Goal: Task Accomplishment & Management: Manage account settings

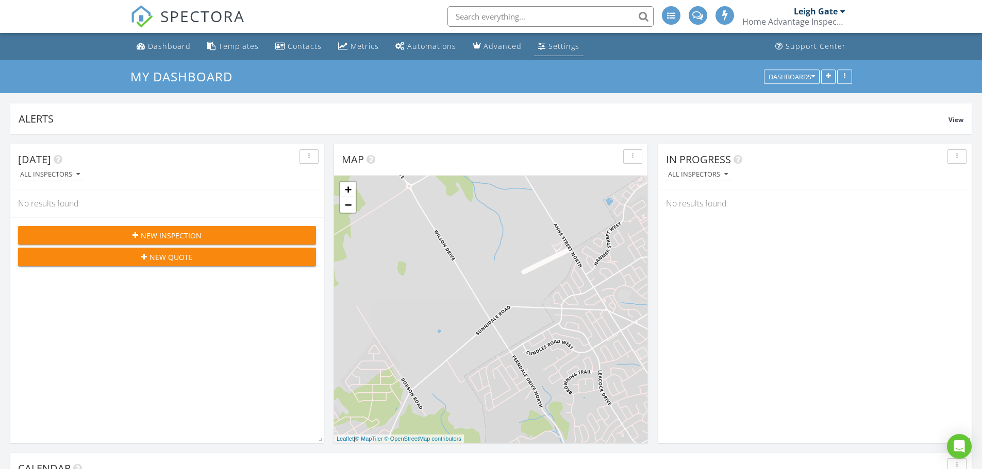
click at [571, 44] on div "Settings" at bounding box center [563, 46] width 31 height 10
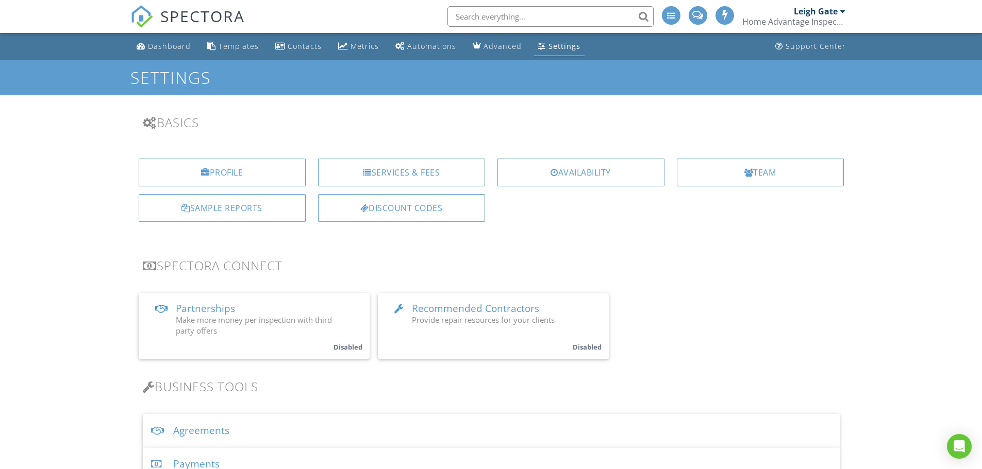
click at [388, 177] on div "Services & Fees" at bounding box center [401, 173] width 167 height 28
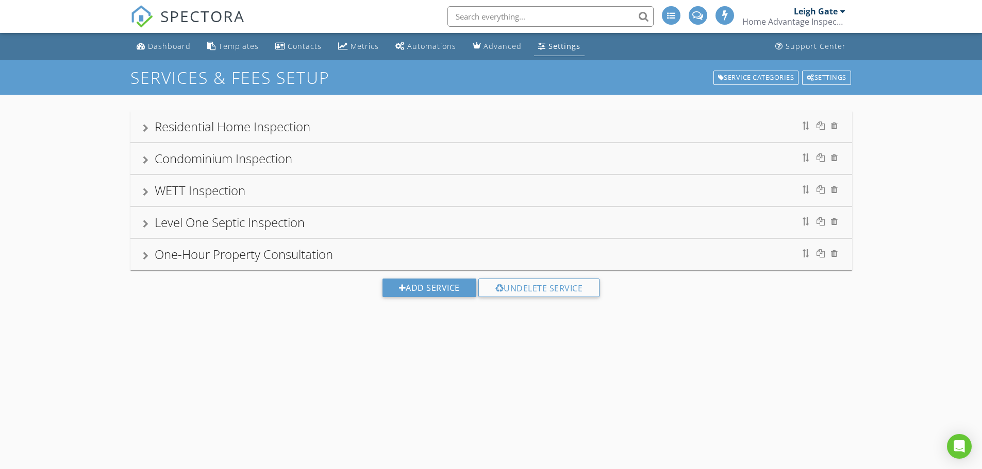
click at [243, 126] on div "Residential Home Inspection" at bounding box center [233, 126] width 156 height 17
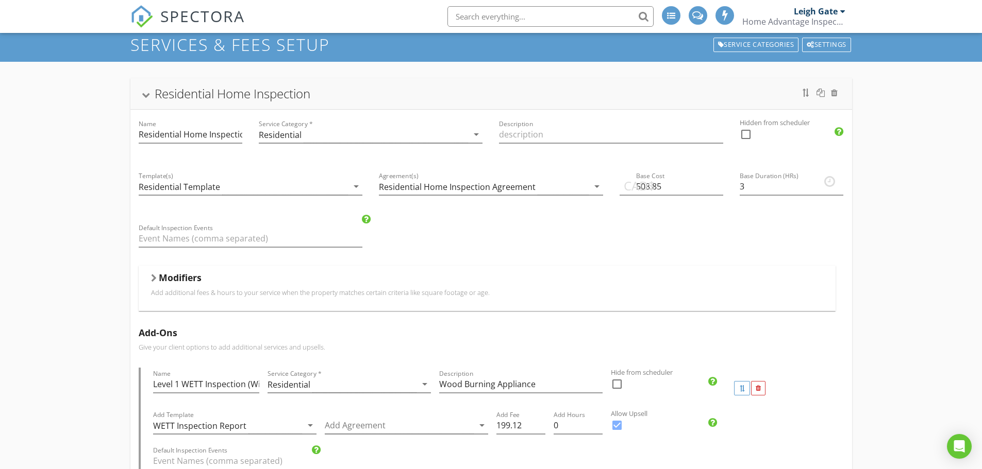
scroll to position [52, 0]
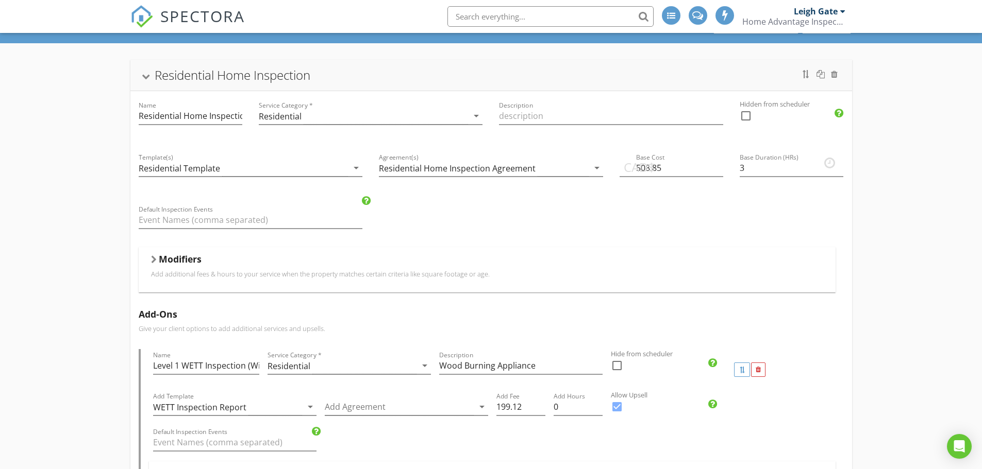
click at [155, 262] on div at bounding box center [154, 260] width 6 height 8
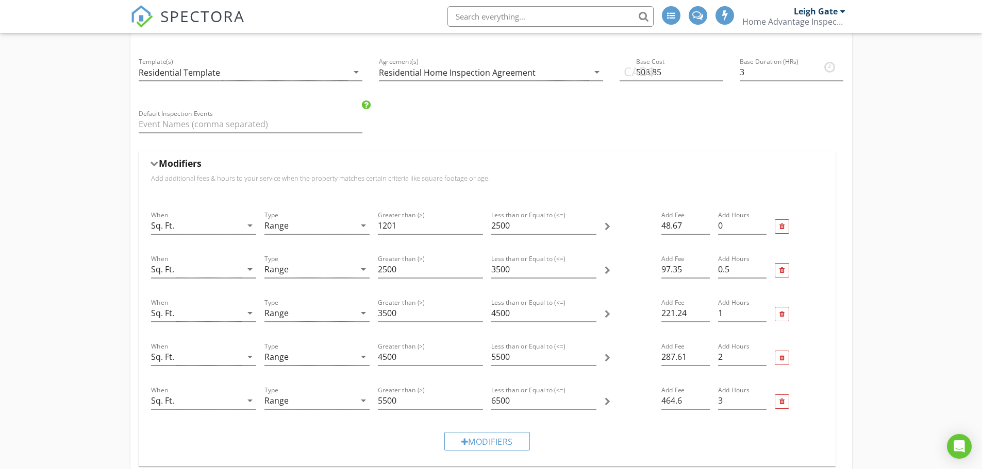
scroll to position [206, 0]
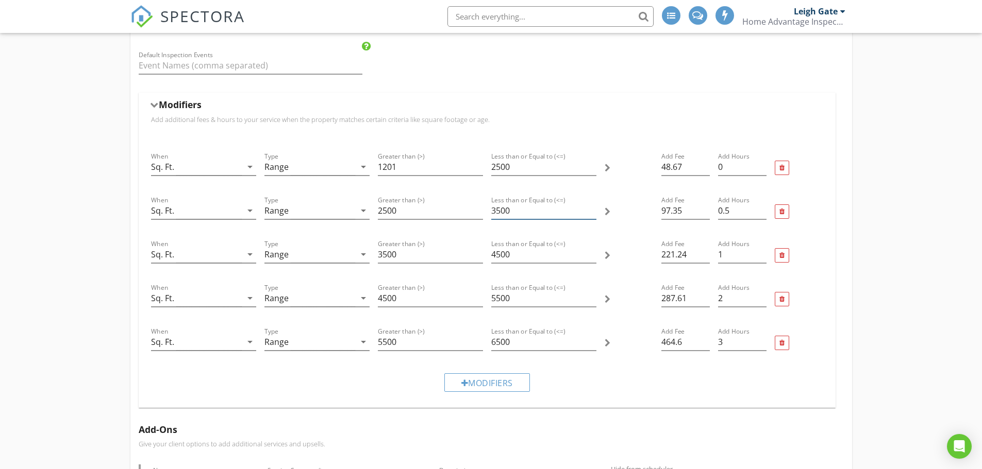
click at [500, 210] on input "3500" at bounding box center [543, 211] width 105 height 17
type input "3000"
click at [491, 380] on div "Modifiers" at bounding box center [487, 383] width 86 height 19
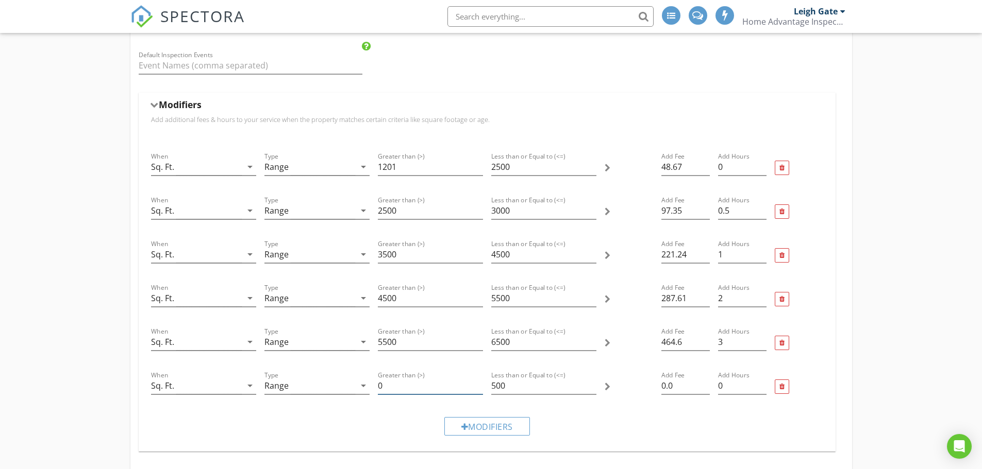
click at [394, 388] on input "0" at bounding box center [430, 386] width 105 height 17
type input "3000"
click at [491, 386] on input "500" at bounding box center [543, 386] width 105 height 17
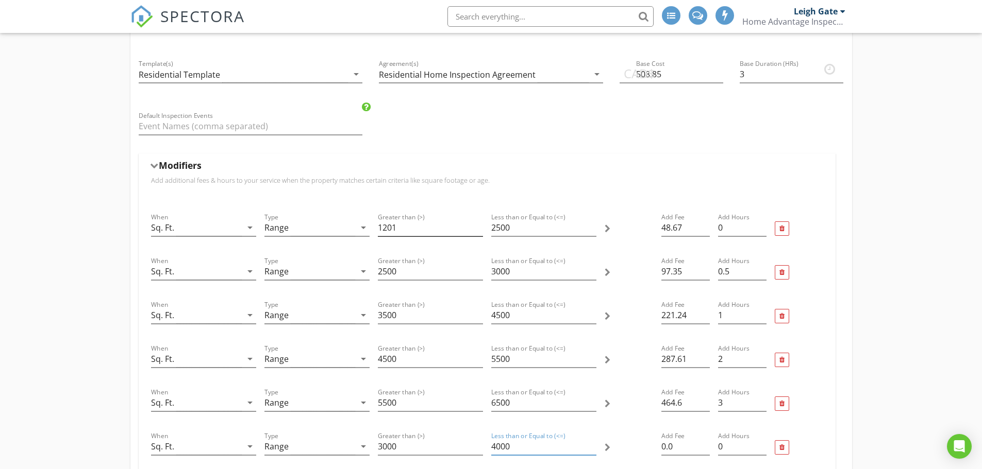
scroll to position [155, 0]
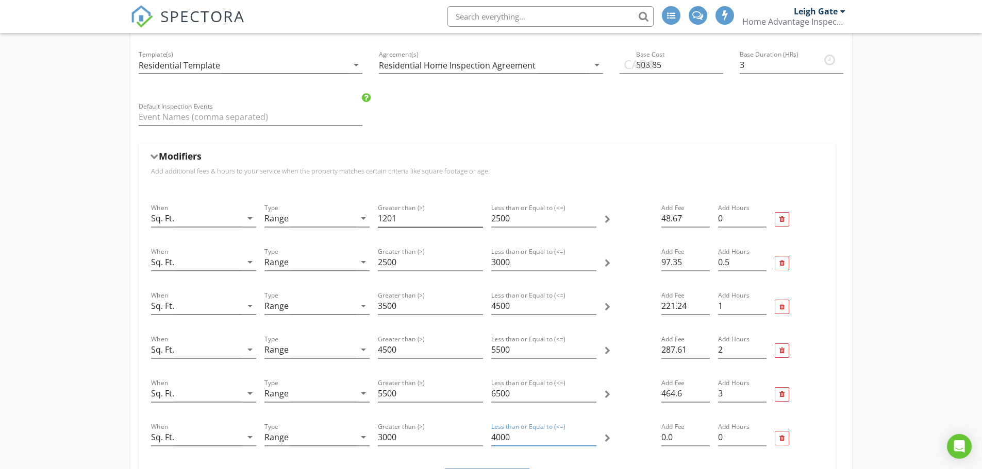
type input "4000"
click at [408, 217] on input "1201" at bounding box center [430, 218] width 105 height 17
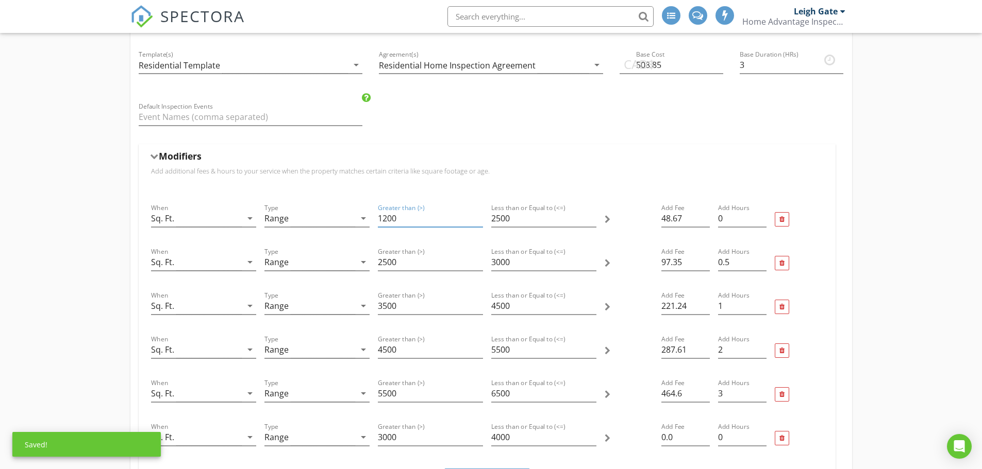
type input "1200"
click at [386, 304] on input "3500" at bounding box center [430, 306] width 105 height 17
type input "4000"
click at [500, 306] on input "4500" at bounding box center [543, 306] width 105 height 17
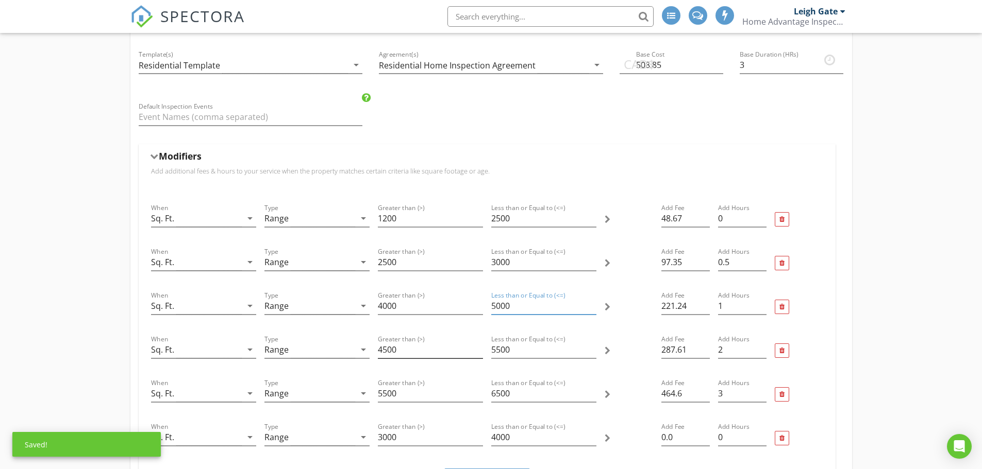
type input "5000"
click at [386, 351] on input "4500" at bounding box center [430, 350] width 105 height 17
type input "5000"
click at [499, 347] on input "5500" at bounding box center [543, 350] width 105 height 17
type input "6000"
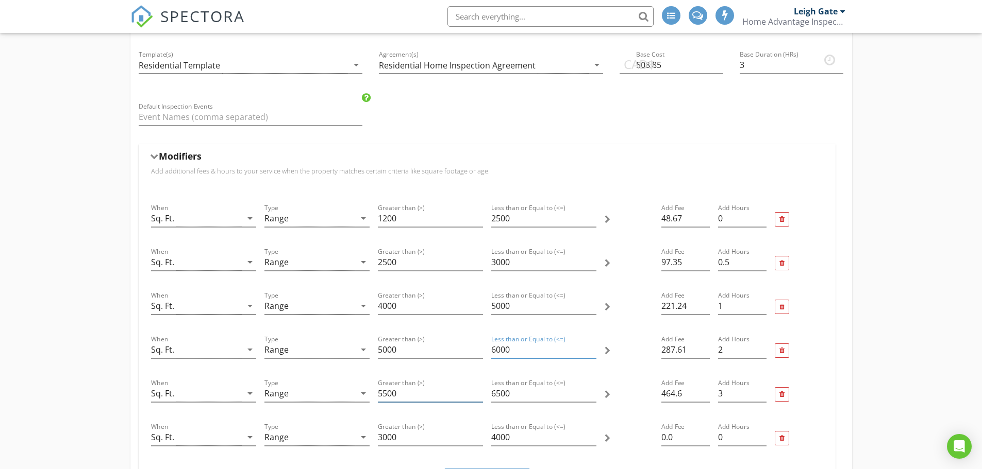
click at [383, 393] on input "5500" at bounding box center [430, 393] width 105 height 17
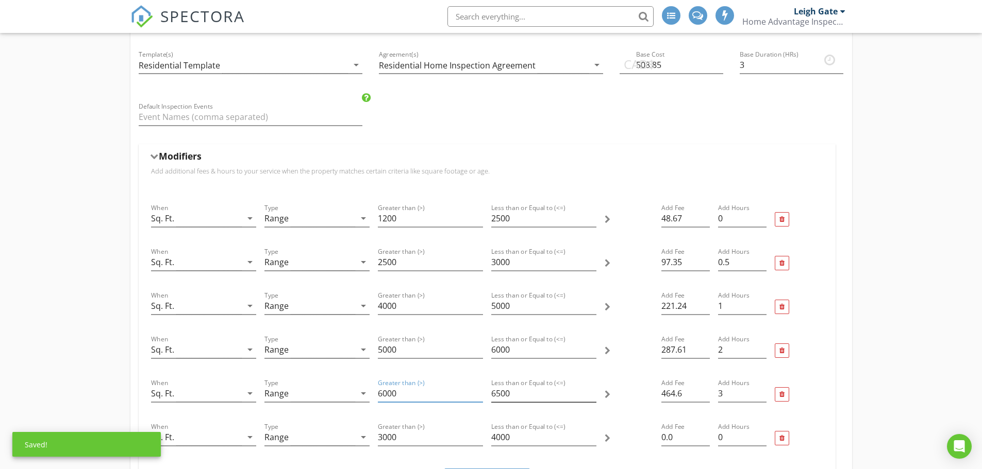
type input "6000"
click at [499, 392] on input "6500" at bounding box center [543, 393] width 105 height 17
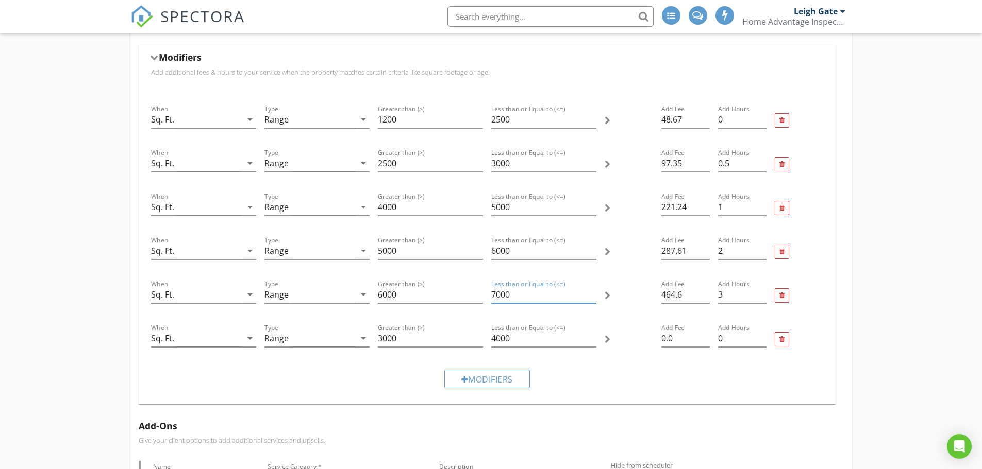
scroll to position [258, 0]
type input "7000"
click at [678, 336] on input "0.0" at bounding box center [685, 334] width 48 height 17
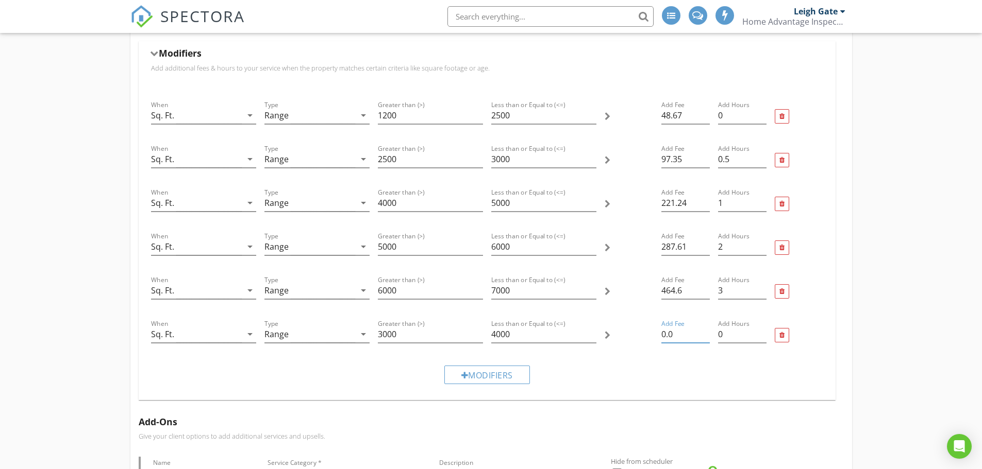
type input "0"
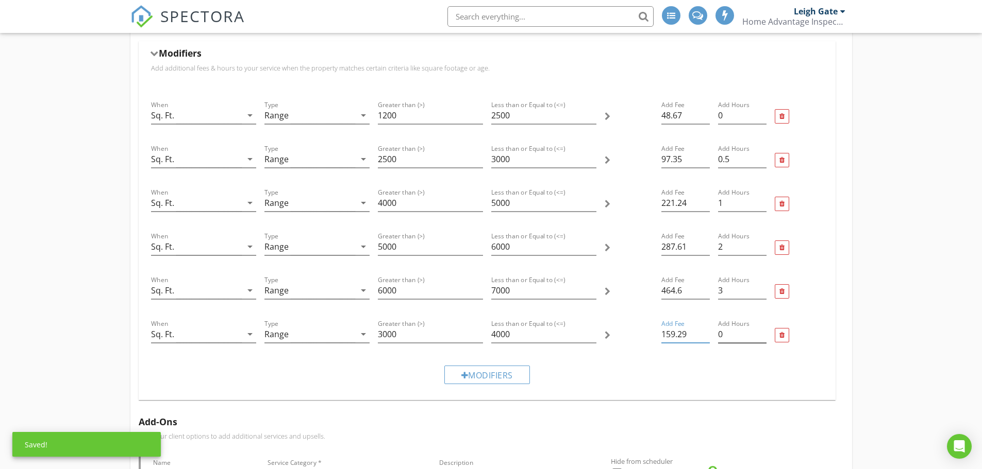
type input "159.29"
click at [741, 339] on input "0" at bounding box center [742, 334] width 48 height 17
click at [764, 330] on input "0.25" at bounding box center [742, 334] width 48 height 17
click at [764, 330] on input "0.5" at bounding box center [742, 334] width 48 height 17
click at [762, 331] on input "0.75" at bounding box center [742, 334] width 48 height 17
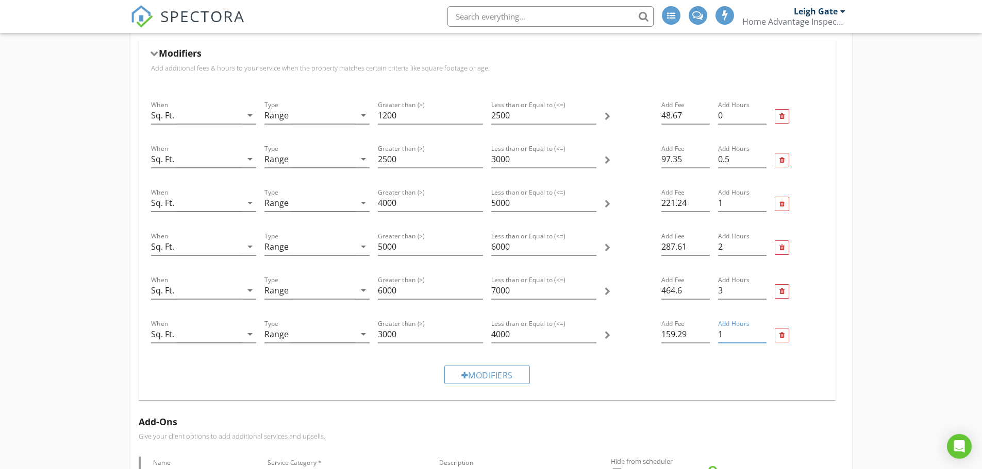
type input "1"
click at [762, 330] on input "1" at bounding box center [742, 334] width 48 height 17
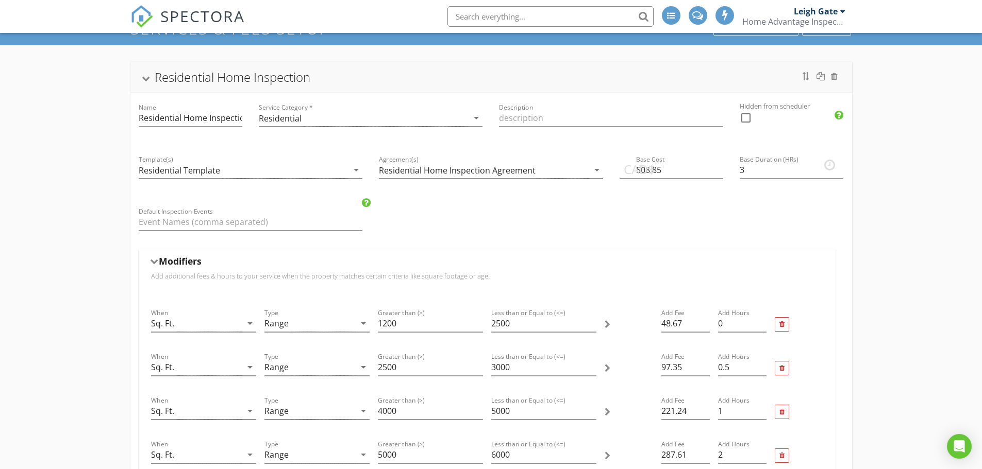
scroll to position [0, 0]
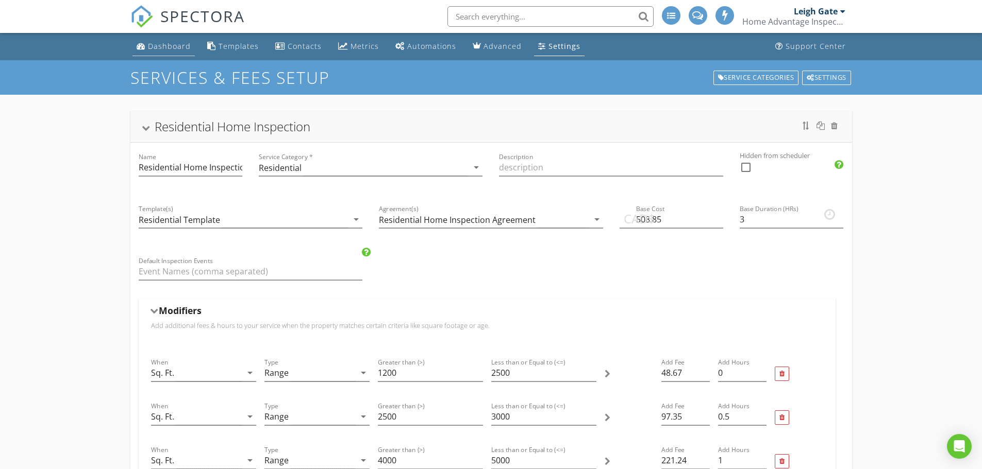
click at [165, 43] on div "Dashboard" at bounding box center [169, 46] width 43 height 10
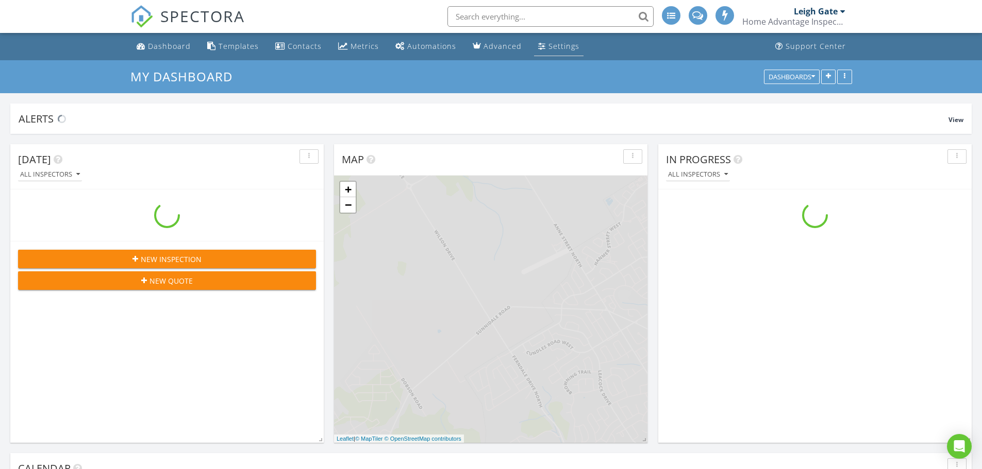
scroll to position [954, 998]
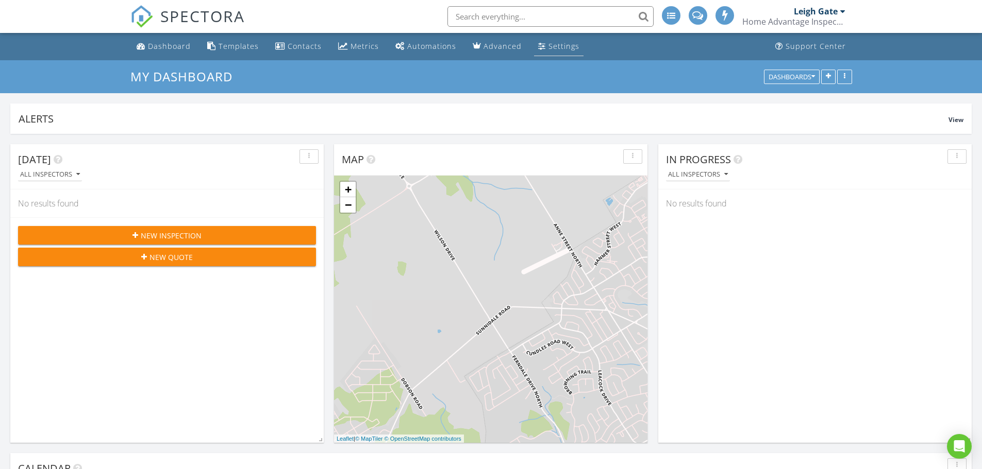
click at [555, 48] on div "Settings" at bounding box center [563, 46] width 31 height 10
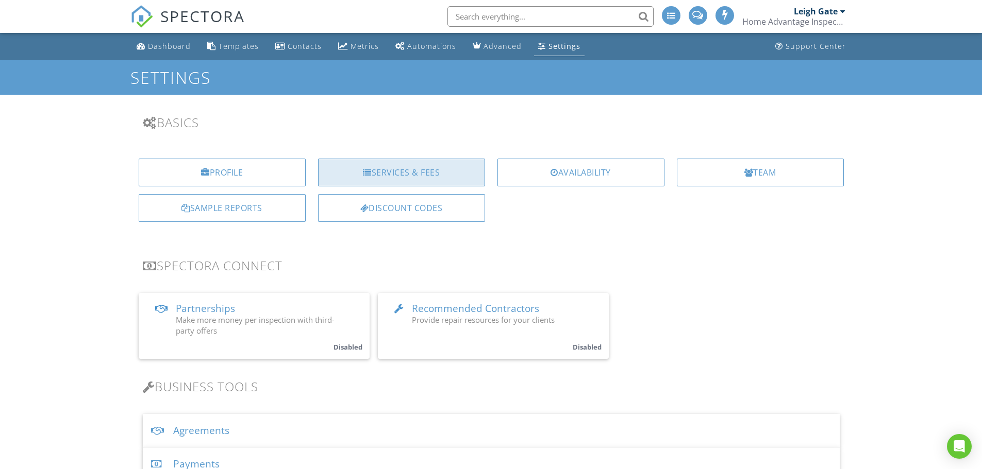
click at [401, 169] on div "Services & Fees" at bounding box center [401, 173] width 167 height 28
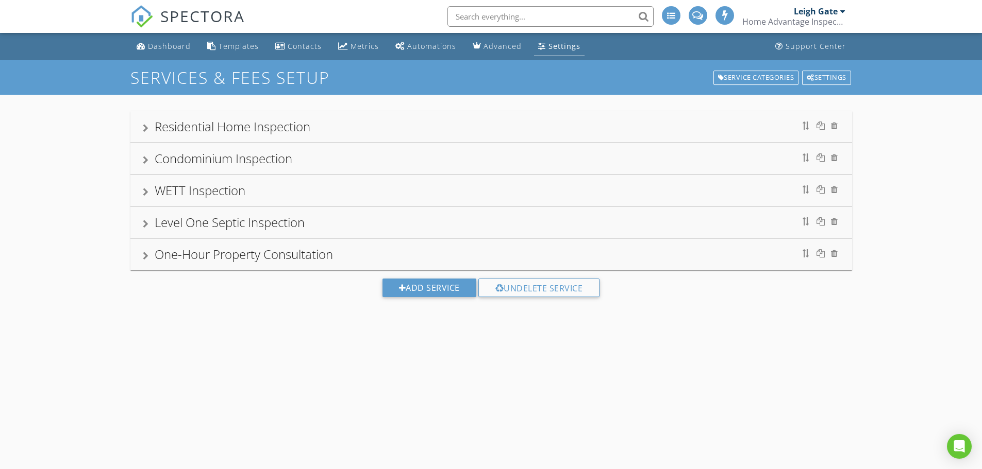
click at [145, 131] on div at bounding box center [146, 128] width 6 height 8
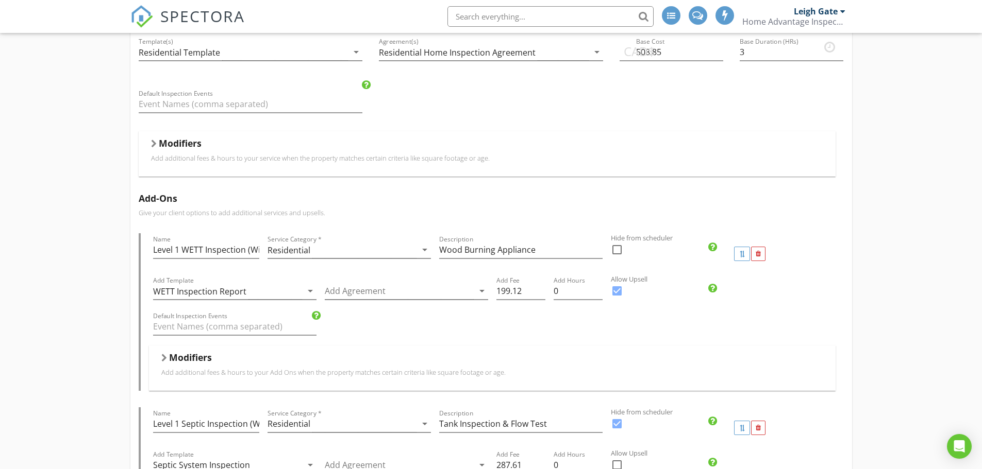
scroll to position [206, 0]
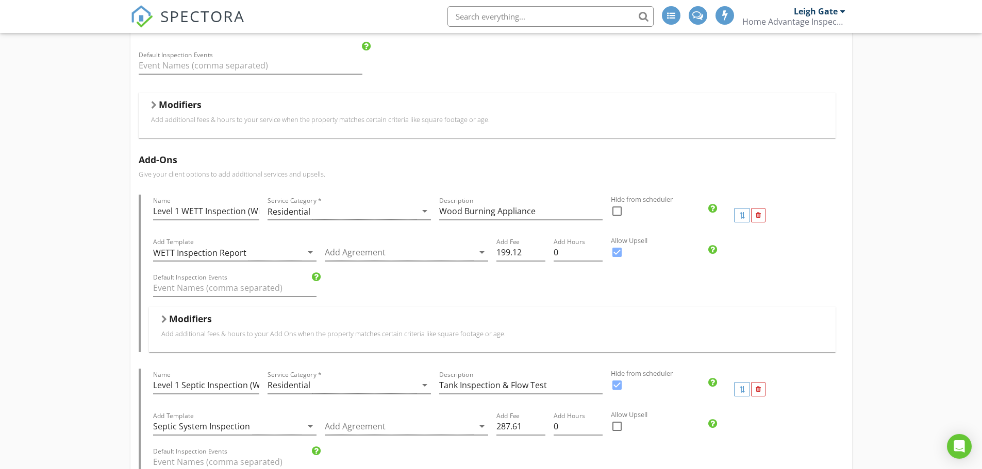
click at [151, 108] on div at bounding box center [154, 105] width 6 height 8
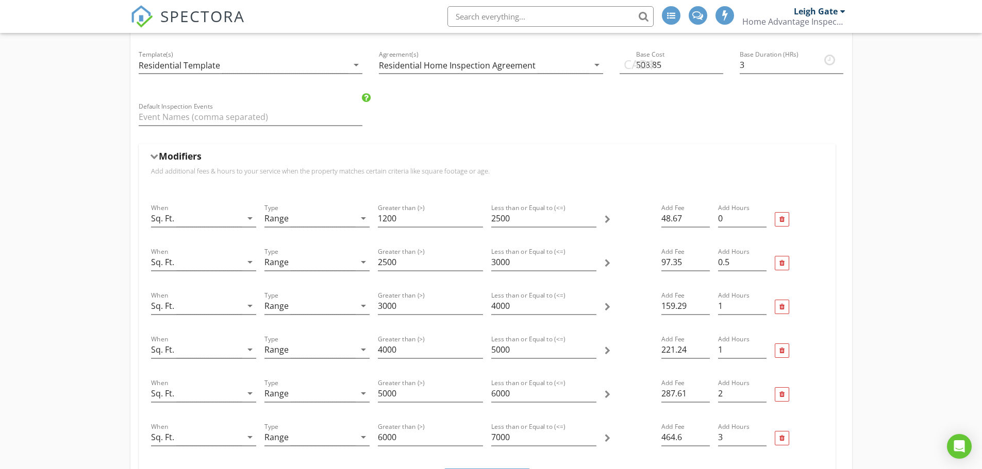
scroll to position [103, 0]
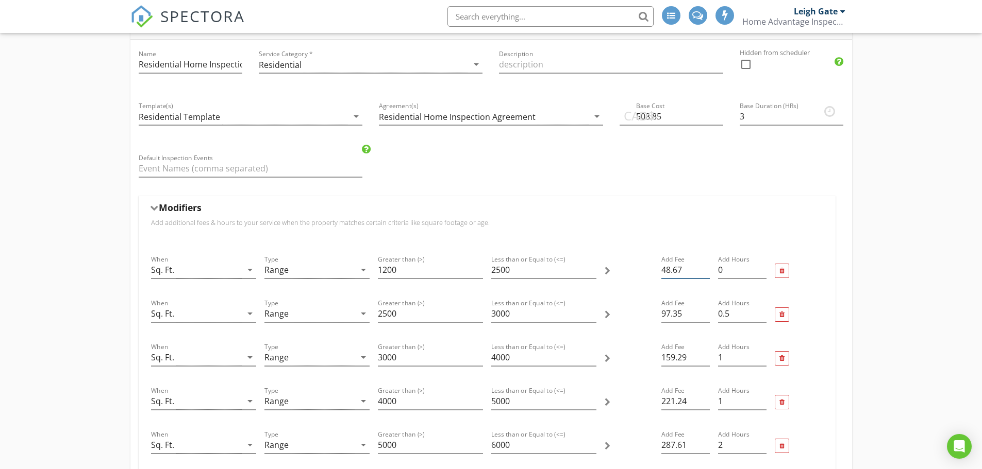
click at [687, 270] on input "48.67" at bounding box center [685, 270] width 48 height 17
type input "48.665"
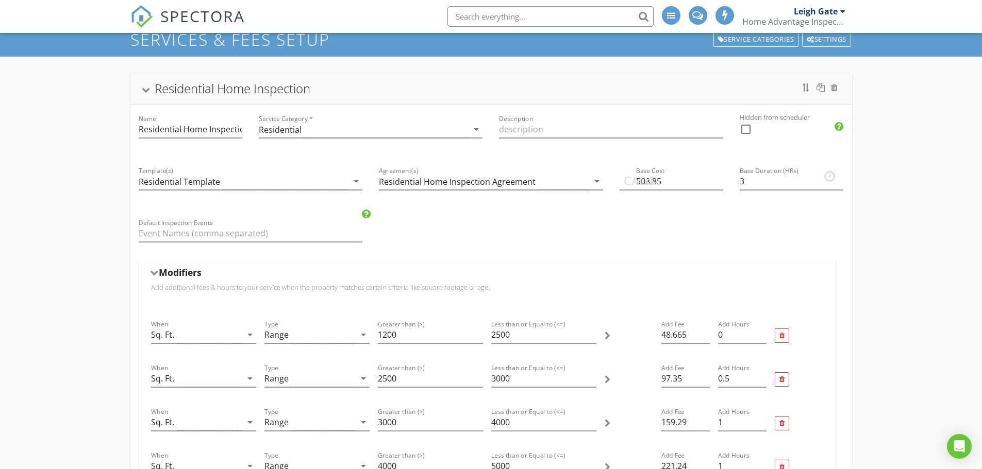
scroll to position [0, 0]
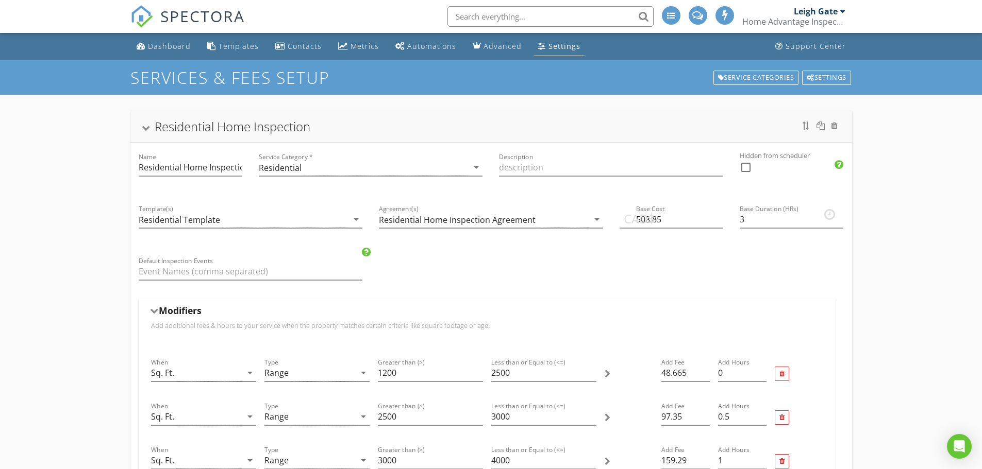
click at [171, 33] on div "SPECTORA" at bounding box center [187, 16] width 114 height 33
click at [164, 42] on div "Dashboard" at bounding box center [169, 46] width 43 height 10
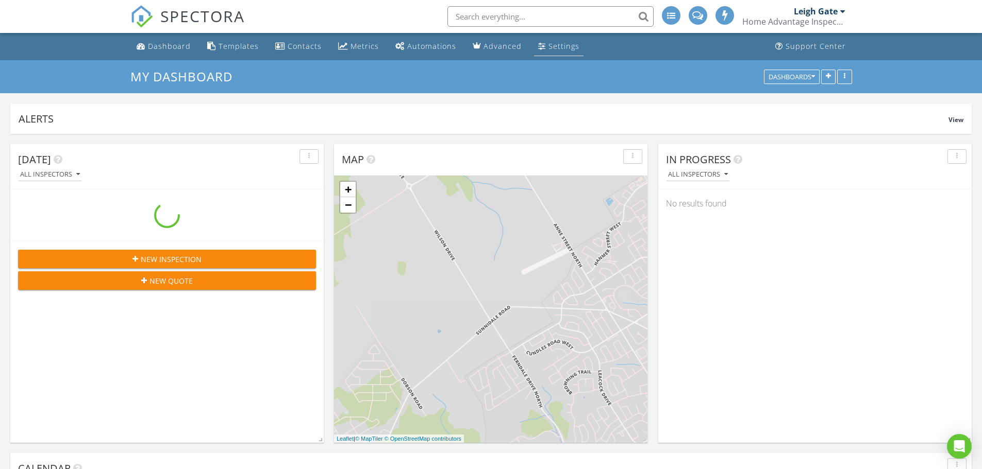
scroll to position [954, 998]
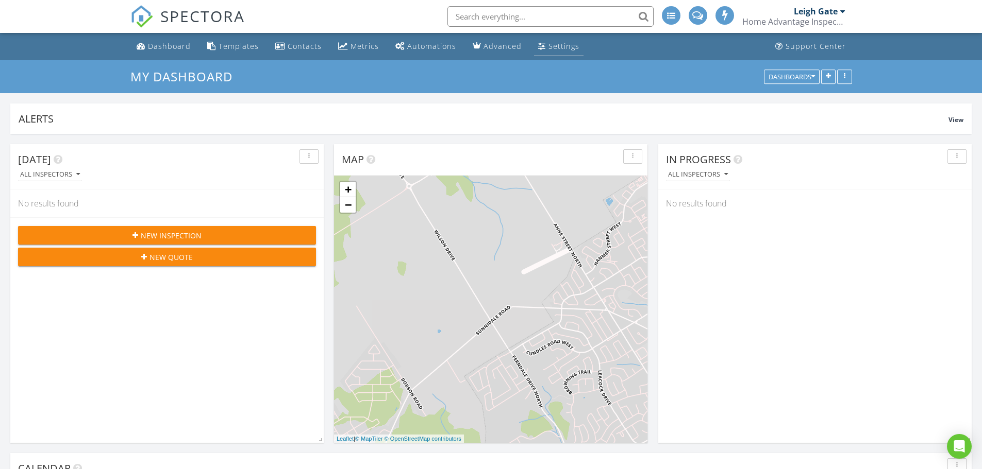
click at [550, 45] on div "Settings" at bounding box center [563, 46] width 31 height 10
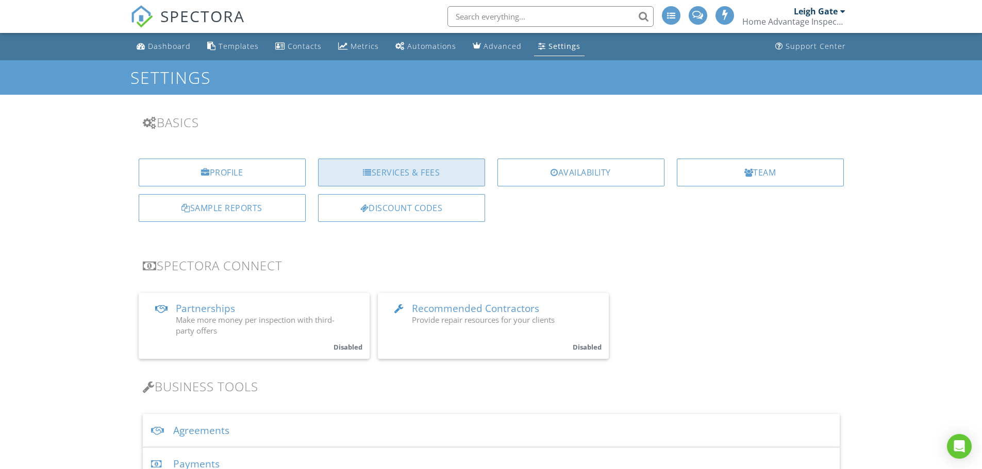
click at [375, 178] on div "Services & Fees" at bounding box center [401, 173] width 167 height 28
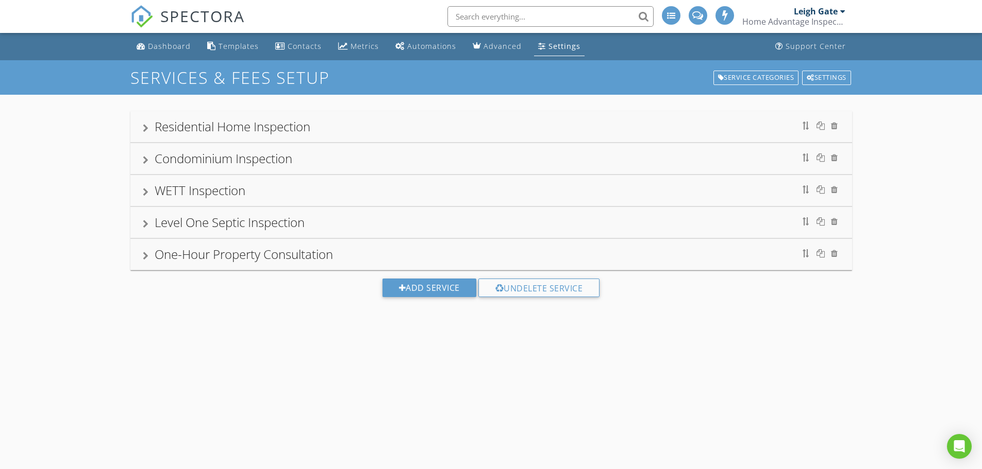
click at [146, 128] on div at bounding box center [146, 128] width 6 height 8
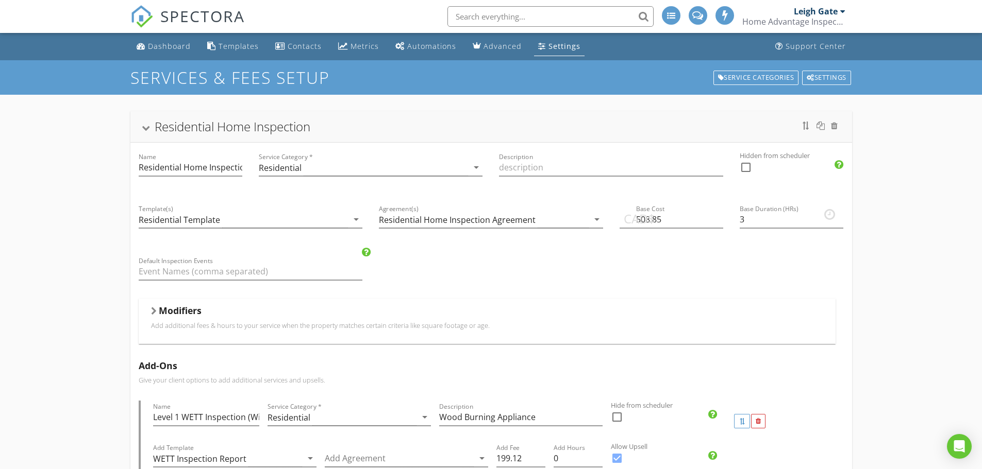
click at [151, 310] on div at bounding box center [154, 311] width 6 height 8
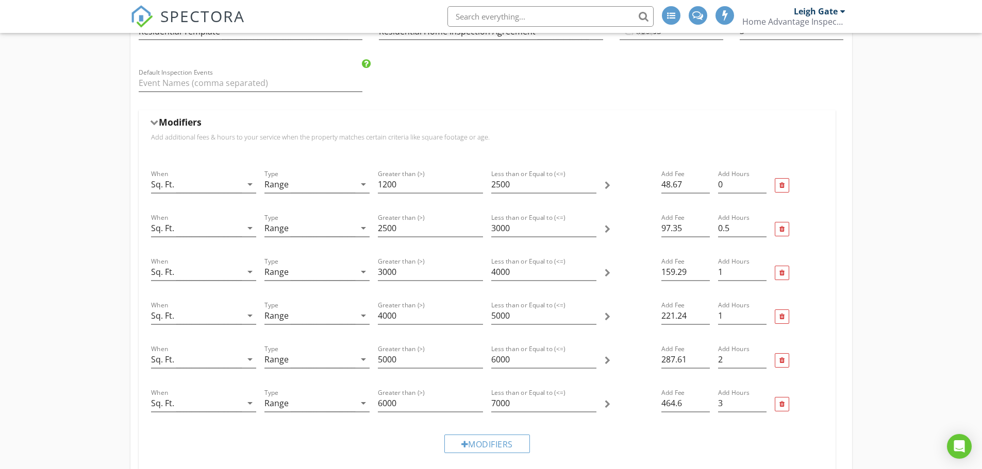
scroll to position [206, 0]
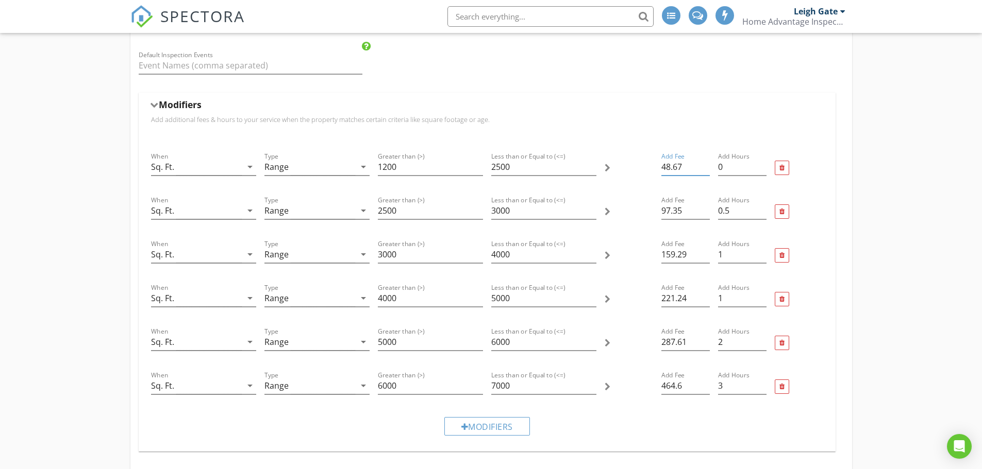
click at [684, 166] on input "48.67" at bounding box center [685, 167] width 48 height 17
type input "48.66"
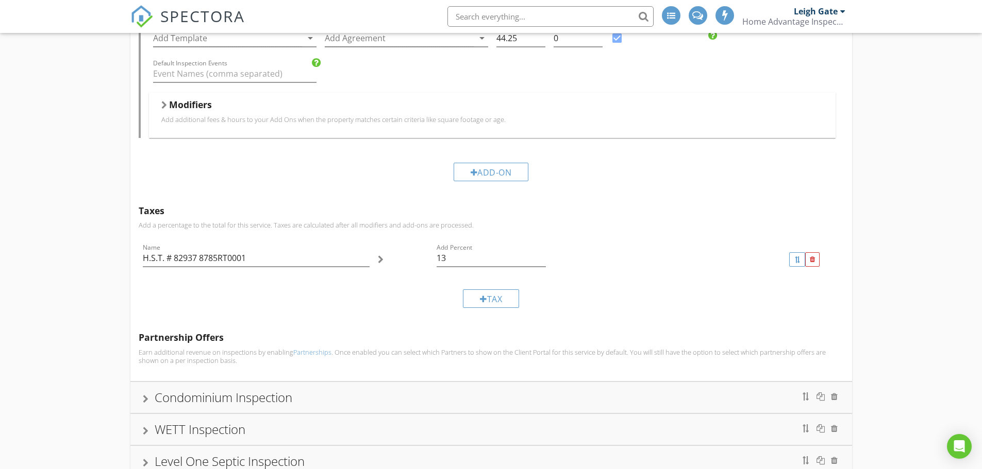
scroll to position [1182, 0]
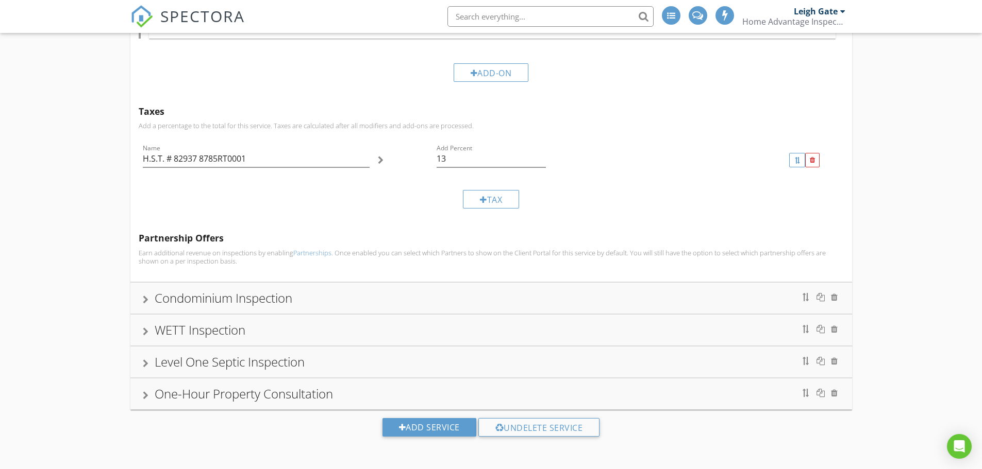
click at [145, 360] on div at bounding box center [146, 364] width 6 height 8
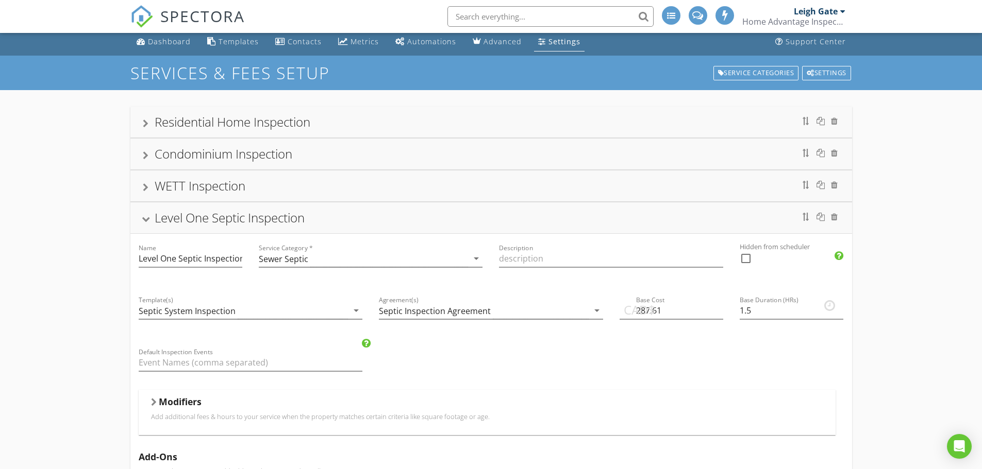
scroll to position [0, 0]
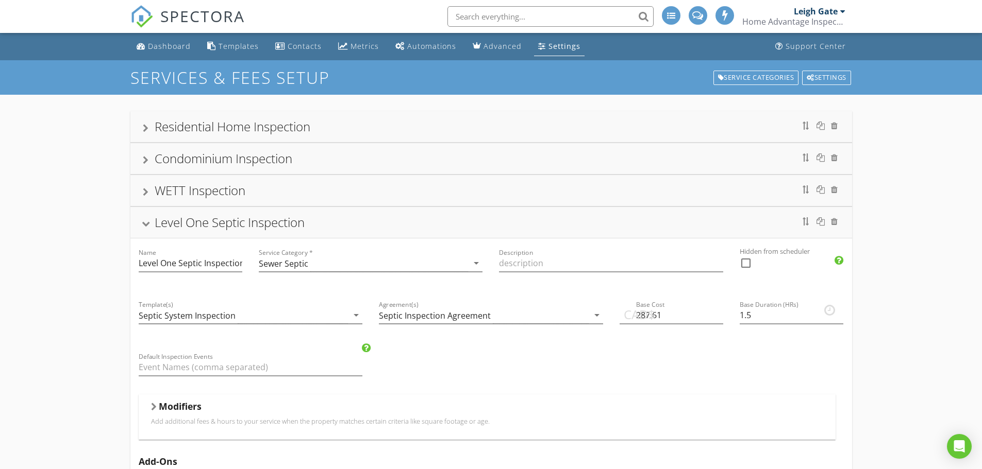
click at [143, 125] on div at bounding box center [146, 128] width 6 height 8
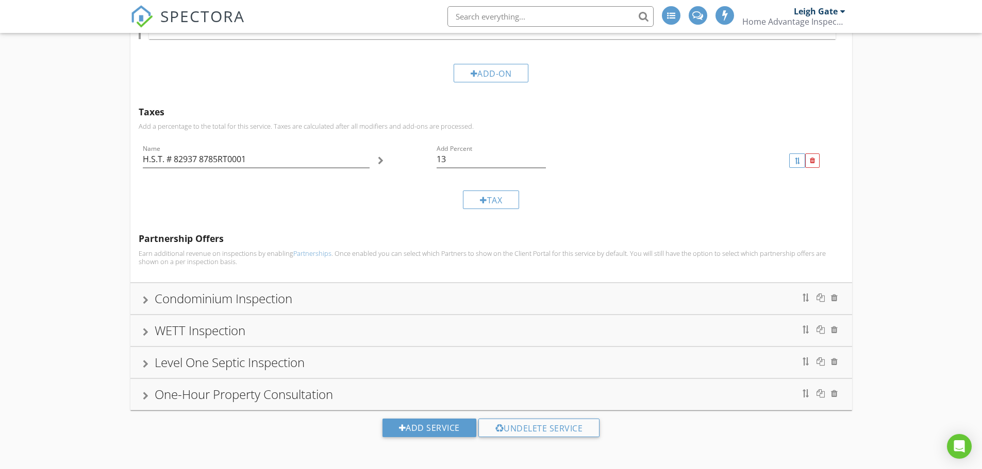
scroll to position [868, 0]
click at [145, 362] on div at bounding box center [146, 364] width 6 height 8
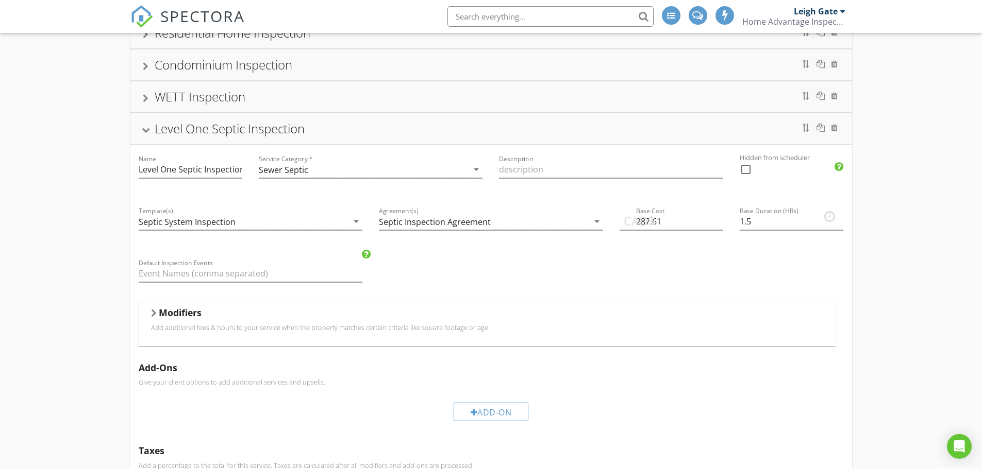
scroll to position [103, 0]
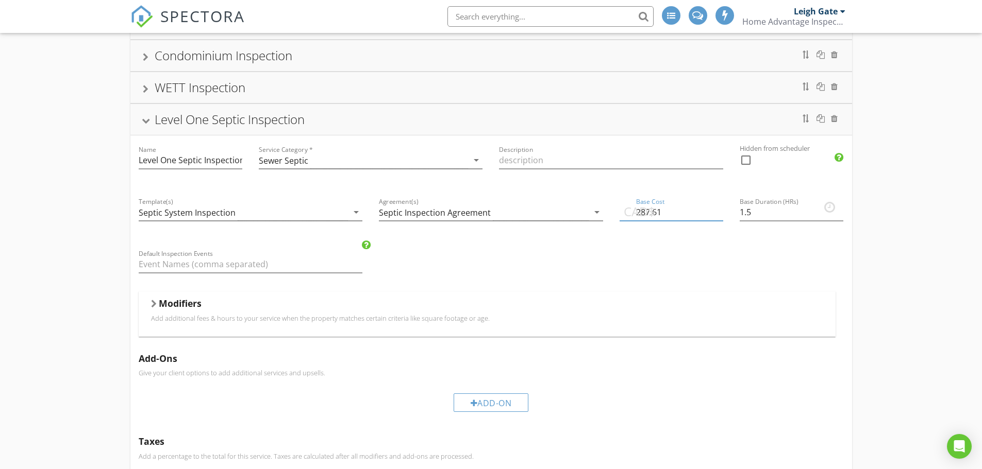
drag, startPoint x: 667, startPoint y: 210, endPoint x: 630, endPoint y: 213, distance: 37.2
click at [634, 213] on div "CAD$ Base Cost 287.61" at bounding box center [671, 214] width 104 height 33
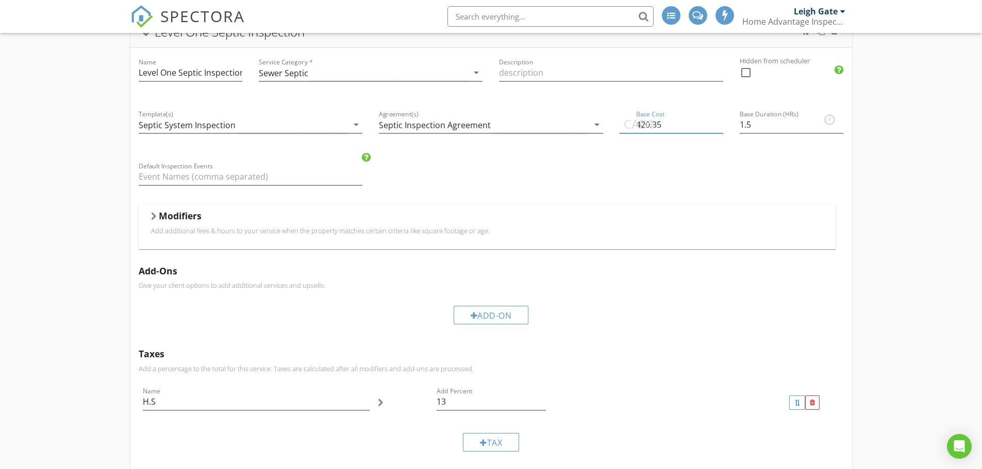
scroll to position [206, 0]
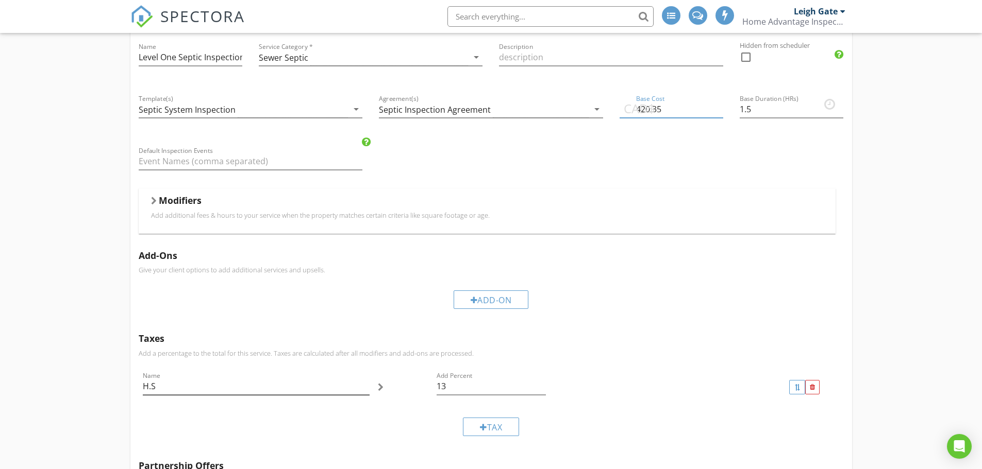
type input "420.35"
click at [187, 386] on input "H.S" at bounding box center [256, 386] width 227 height 17
click at [380, 384] on div at bounding box center [381, 387] width 6 height 8
click at [379, 385] on div at bounding box center [381, 387] width 6 height 8
click at [203, 384] on input "H.S" at bounding box center [256, 386] width 227 height 17
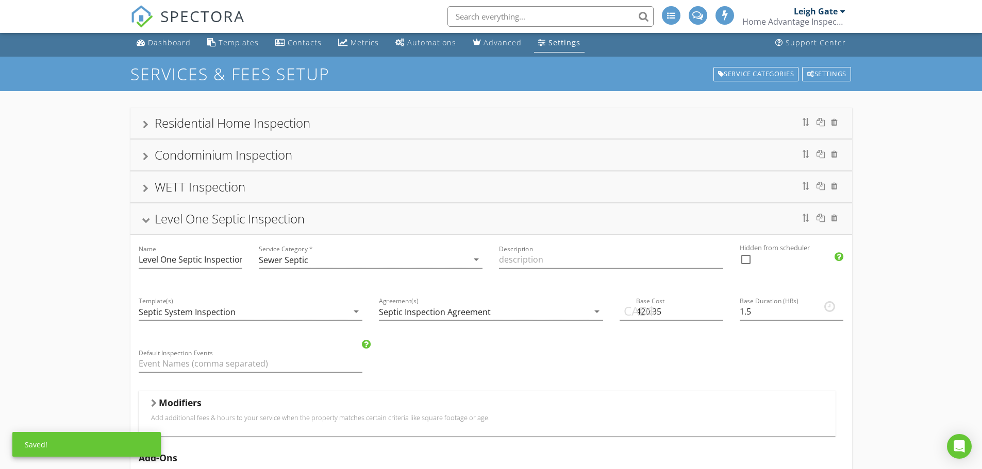
scroll to position [0, 0]
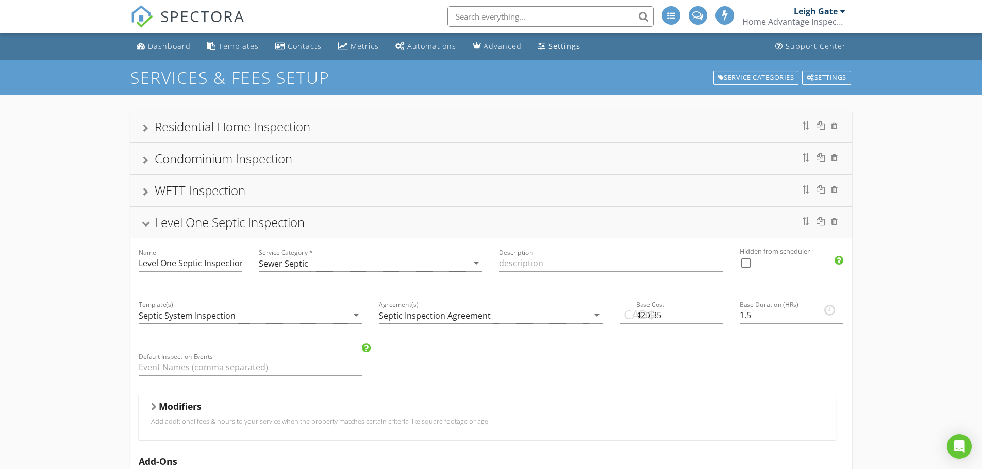
type input "H.S.T."
click at [143, 190] on div at bounding box center [146, 192] width 6 height 8
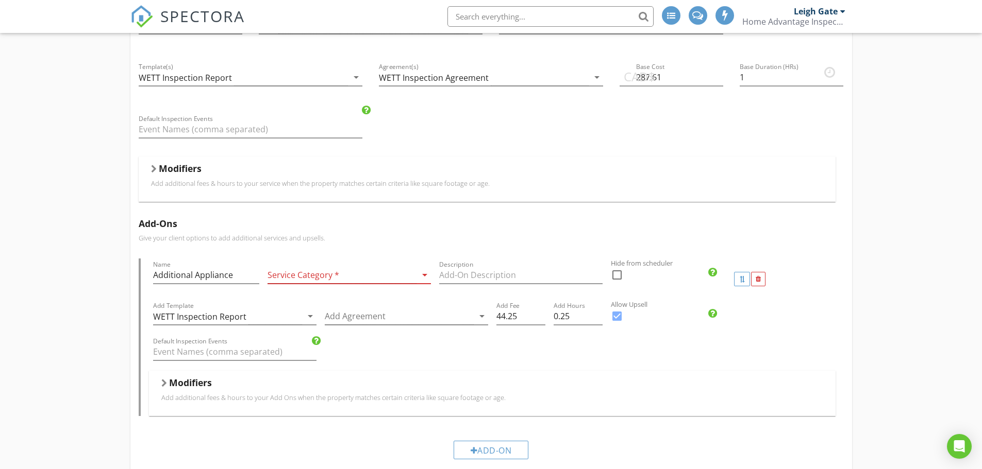
scroll to position [155, 0]
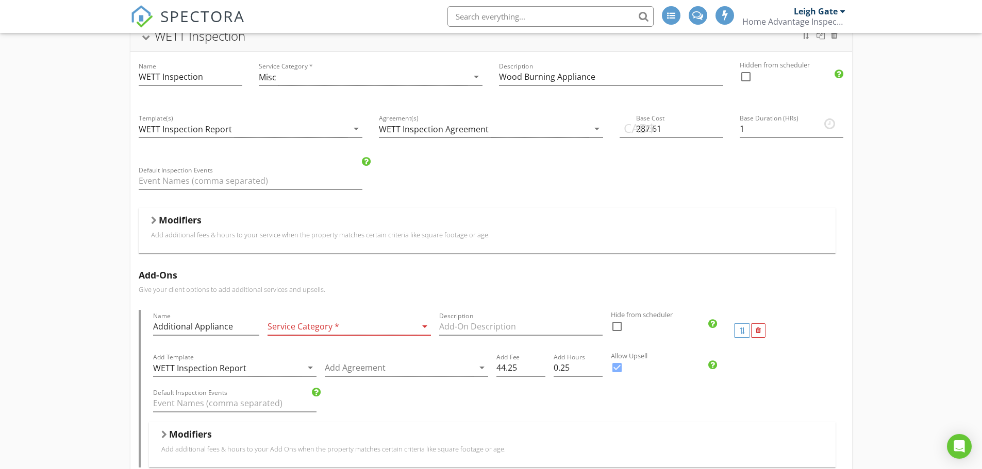
click at [296, 325] on div at bounding box center [341, 326] width 149 height 17
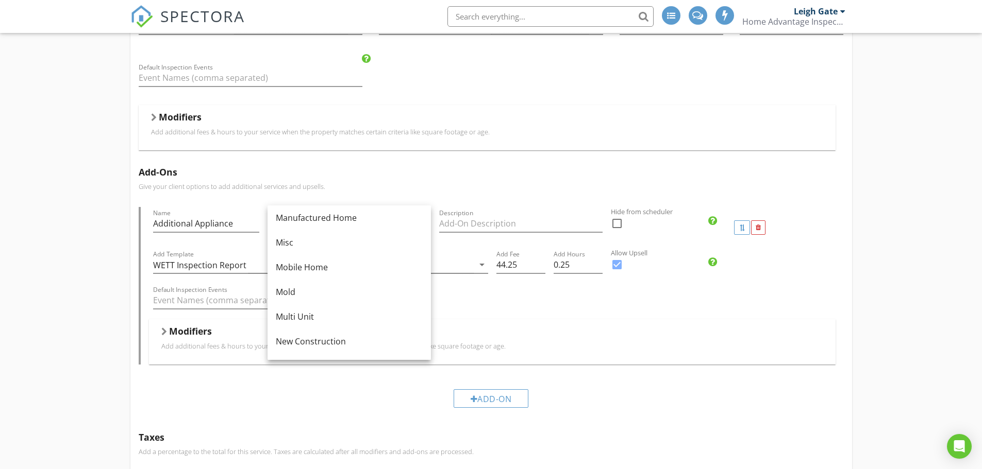
scroll to position [206, 0]
click at [297, 238] on div "Misc" at bounding box center [349, 238] width 147 height 12
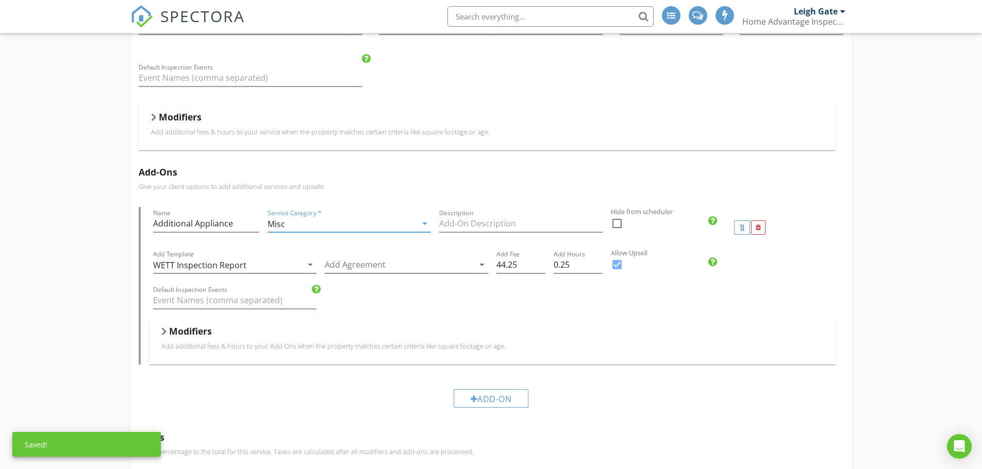
click at [48, 298] on div "Residential Home Inspection Name Residential Home Inspection Service Category *…" at bounding box center [491, 284] width 982 height 894
click at [356, 266] on div at bounding box center [399, 265] width 149 height 17
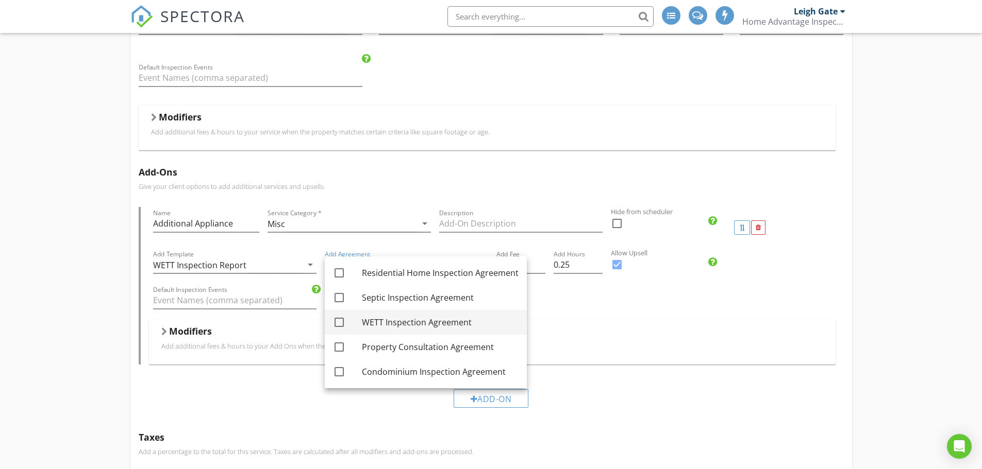
click at [337, 322] on div at bounding box center [339, 323] width 18 height 18
checkbox input "true"
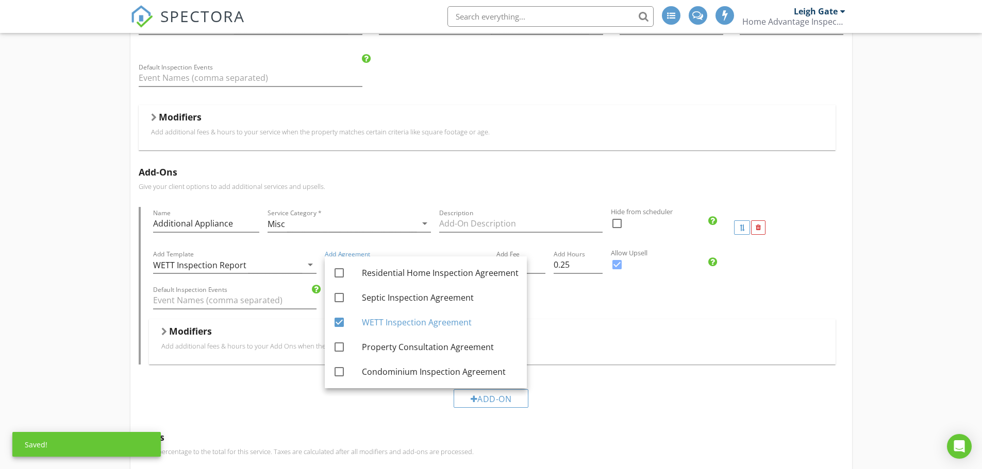
click at [58, 308] on div "Residential Home Inspection Name Residential Home Inspection Service Category *…" at bounding box center [491, 284] width 982 height 894
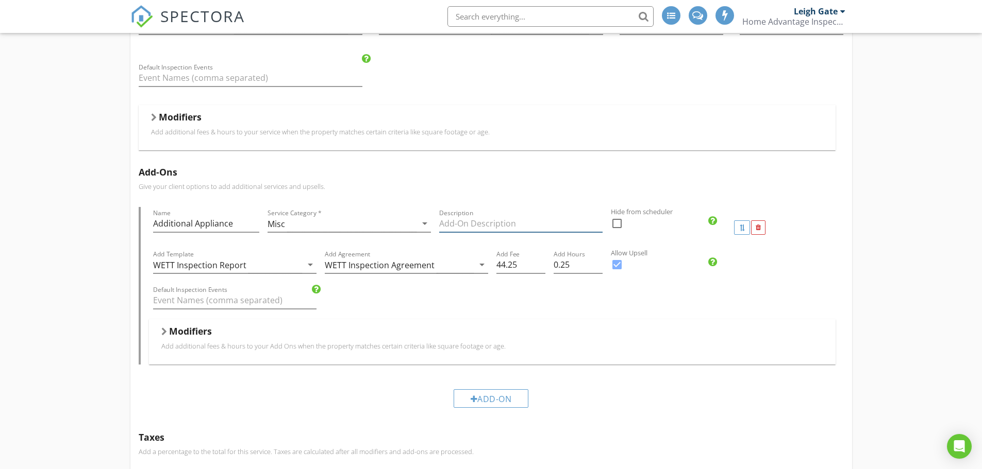
click at [471, 223] on input "Description" at bounding box center [520, 223] width 163 height 17
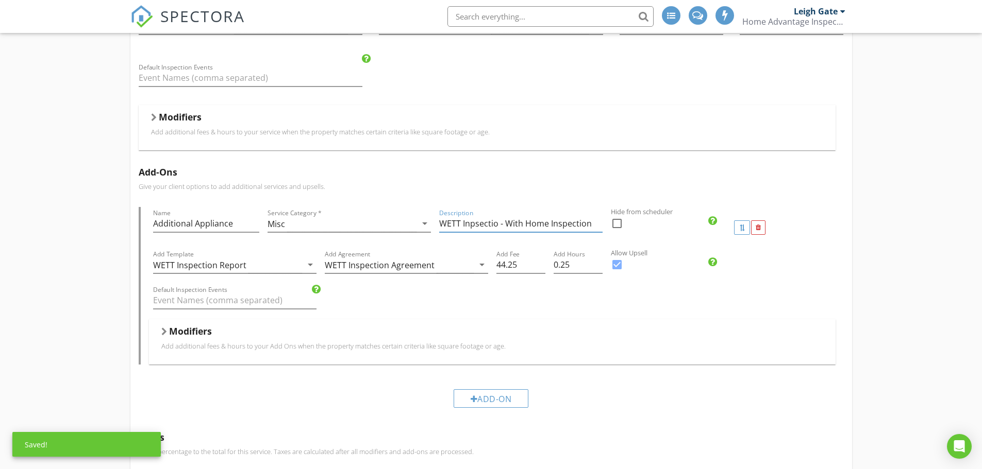
click at [497, 220] on input "WETT Inpsectio - With Home Inspection" at bounding box center [520, 223] width 163 height 17
type input "WETT Inpsection - With Home Inspection"
click at [85, 230] on div "Residential Home Inspection Name Residential Home Inspection Service Category *…" at bounding box center [491, 284] width 982 height 894
click at [166, 332] on div at bounding box center [164, 332] width 6 height 8
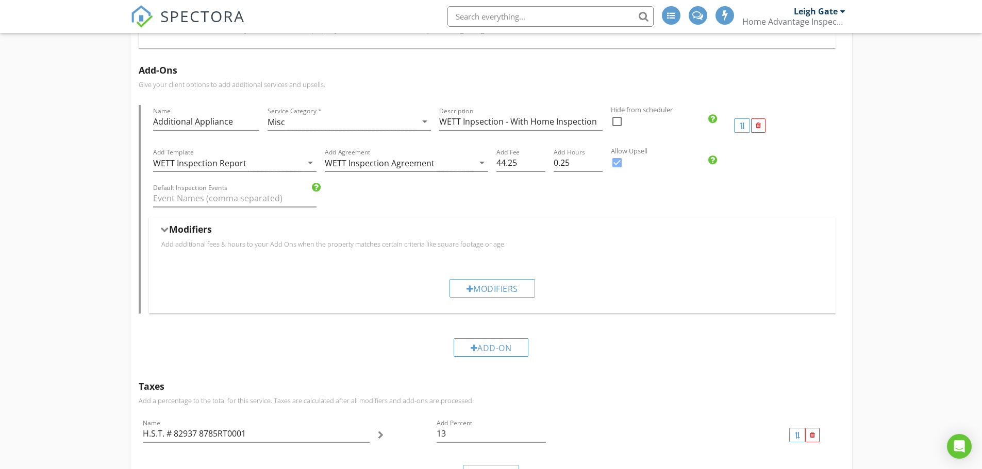
scroll to position [361, 0]
click at [487, 293] on div "Modifiers" at bounding box center [492, 287] width 86 height 19
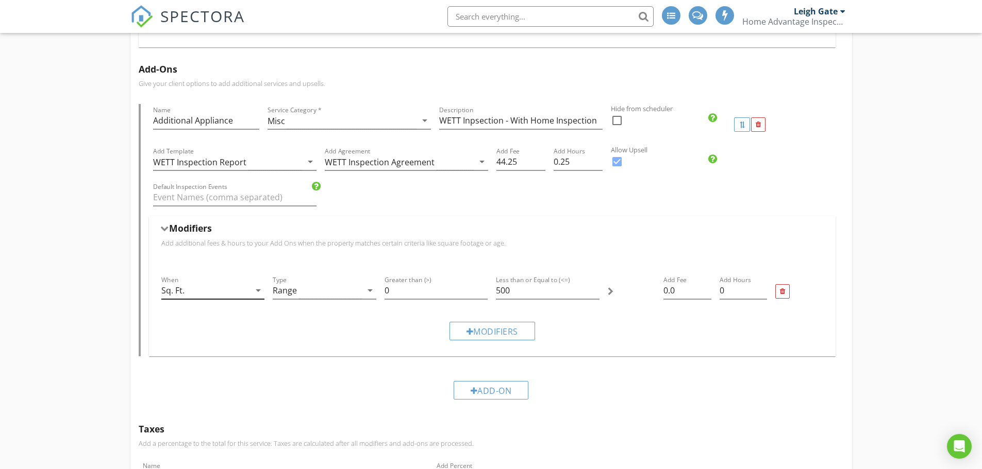
click at [253, 293] on icon "arrow_drop_down" at bounding box center [258, 290] width 12 height 12
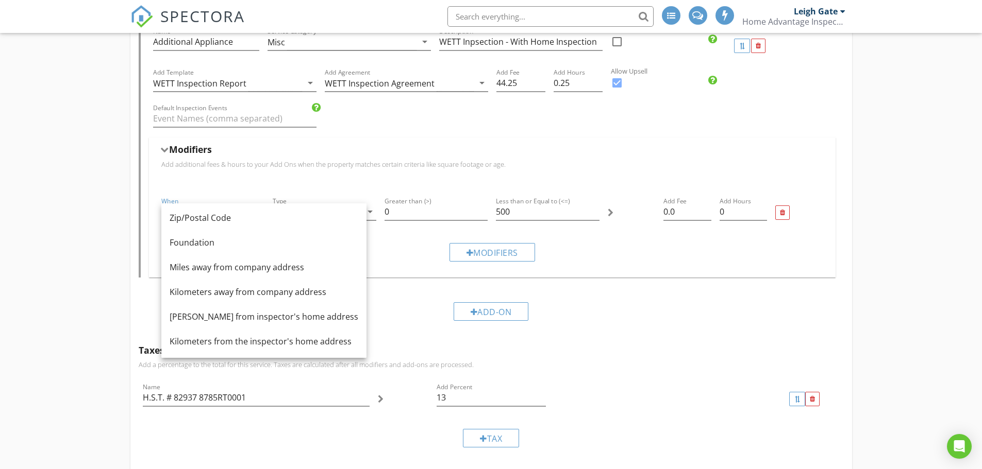
scroll to position [464, 0]
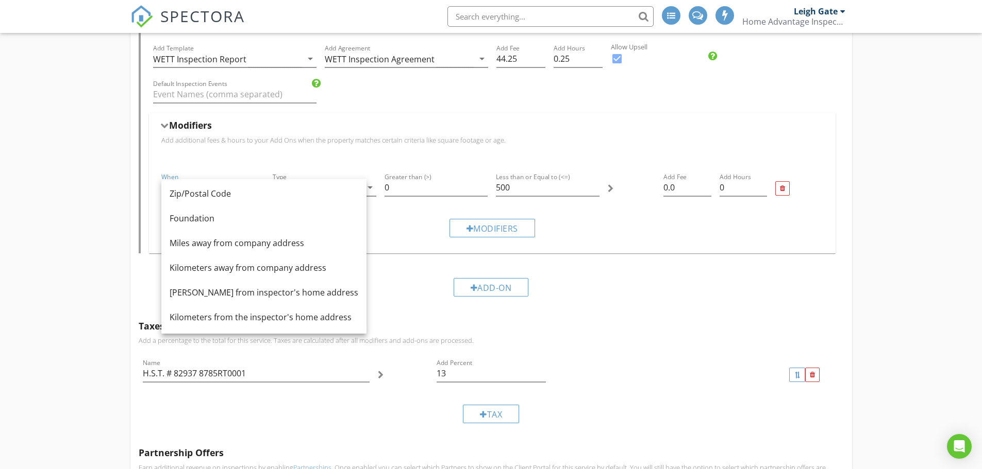
click at [56, 239] on div "Residential Home Inspection Name Residential Home Inspection Service Category *…" at bounding box center [491, 125] width 982 height 989
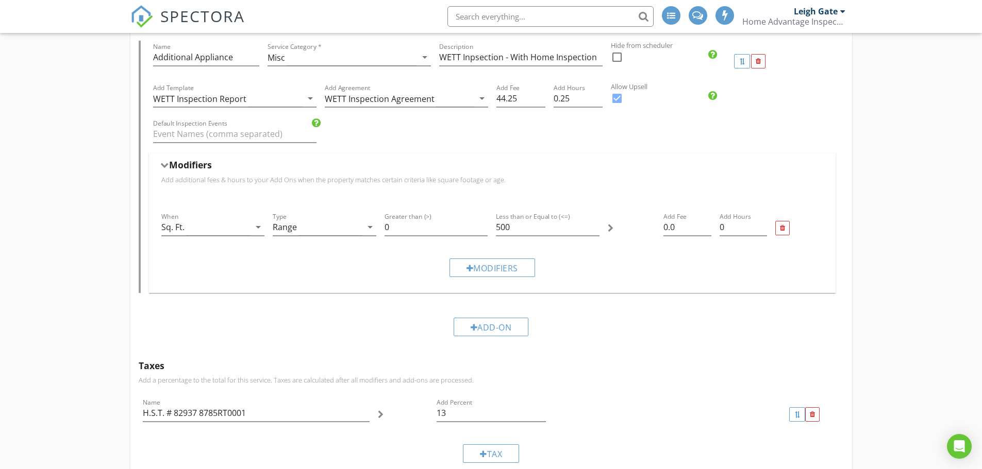
scroll to position [412, 0]
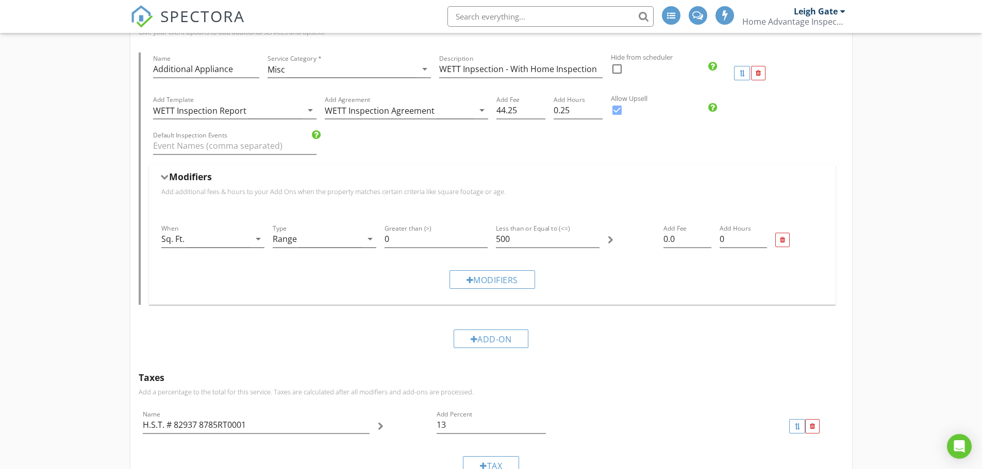
click at [166, 176] on div at bounding box center [164, 178] width 8 height 6
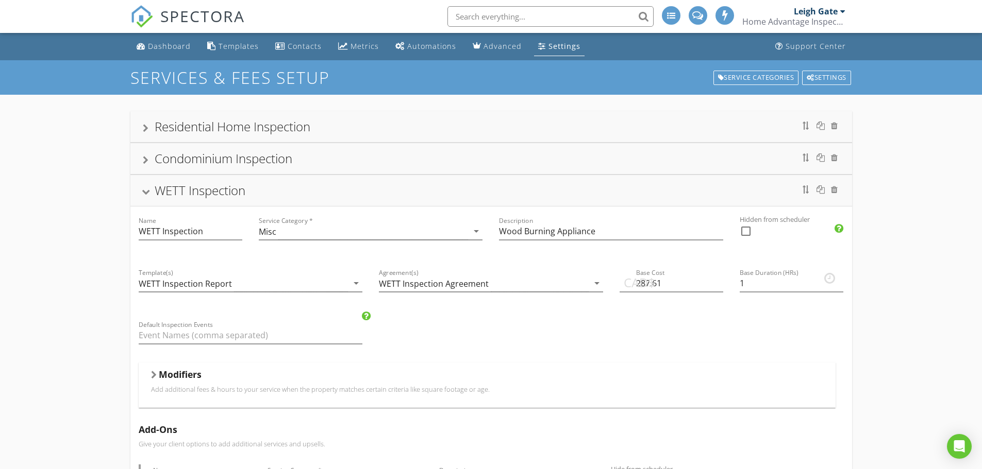
scroll to position [155, 0]
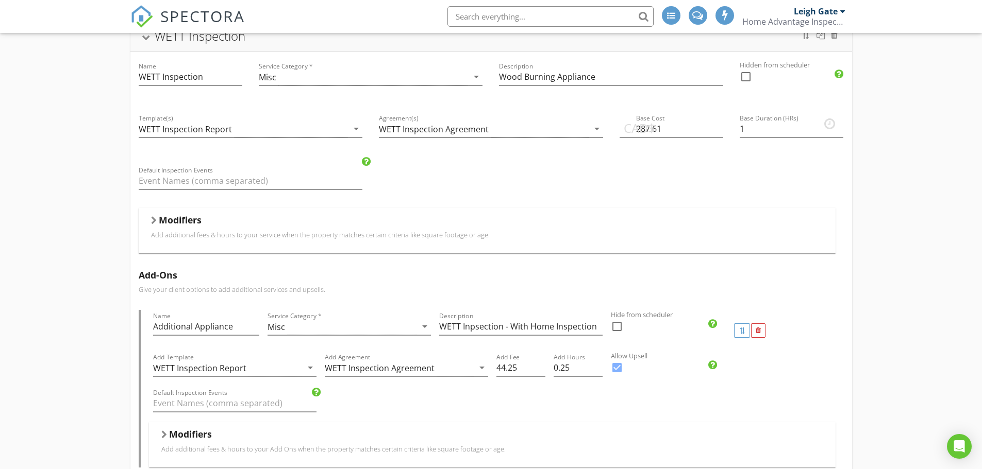
click at [152, 219] on div at bounding box center [154, 220] width 6 height 8
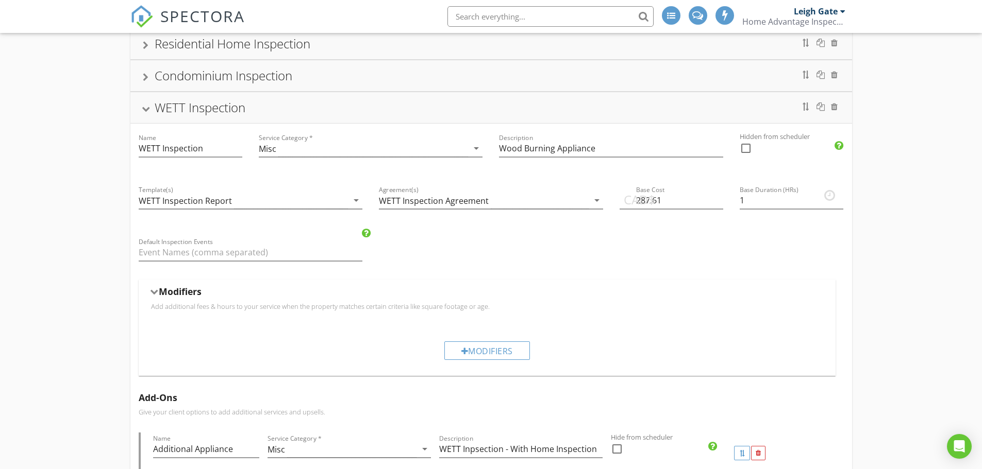
scroll to position [0, 0]
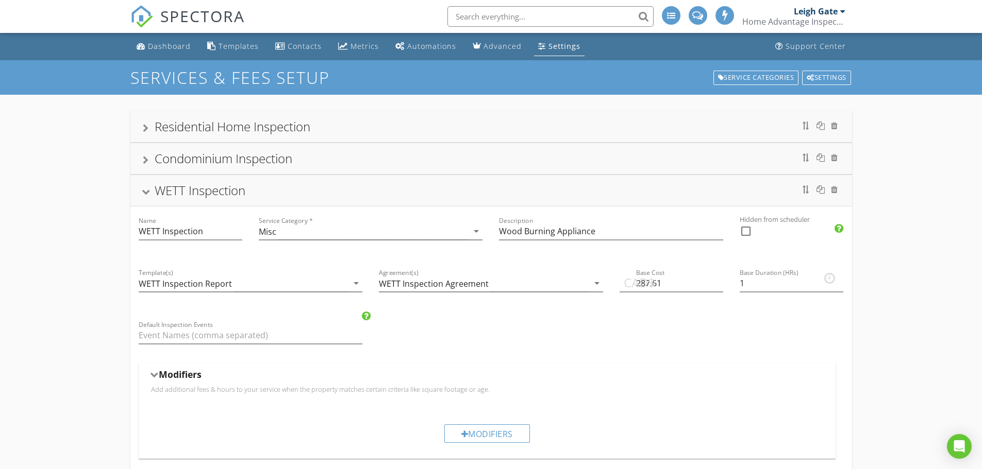
click at [146, 126] on div at bounding box center [146, 128] width 6 height 8
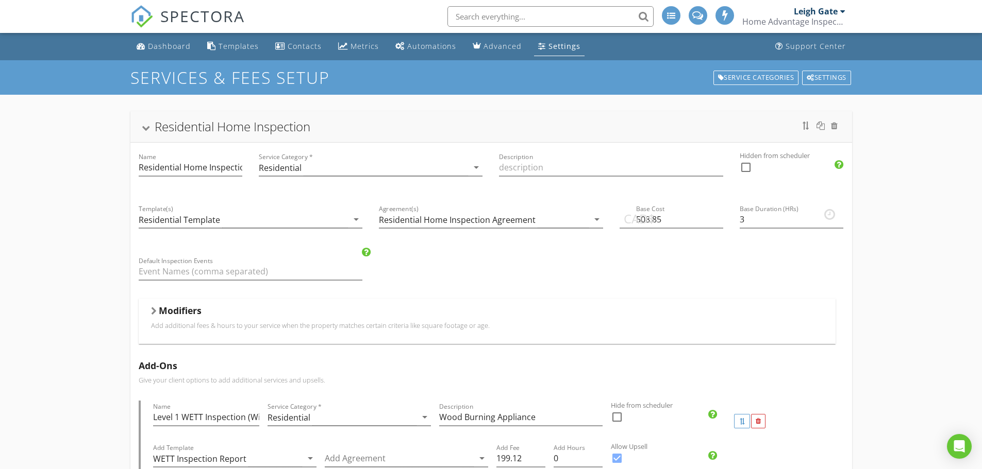
click at [155, 312] on div at bounding box center [154, 311] width 6 height 8
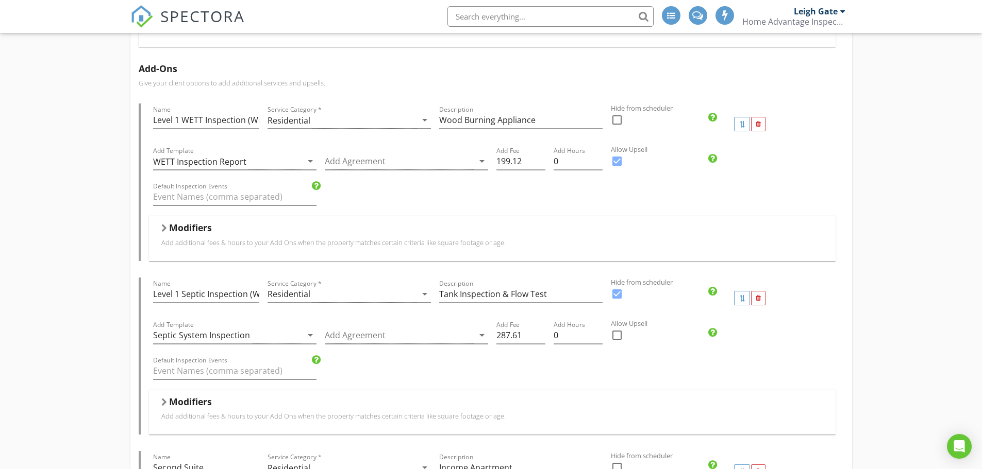
scroll to position [618, 0]
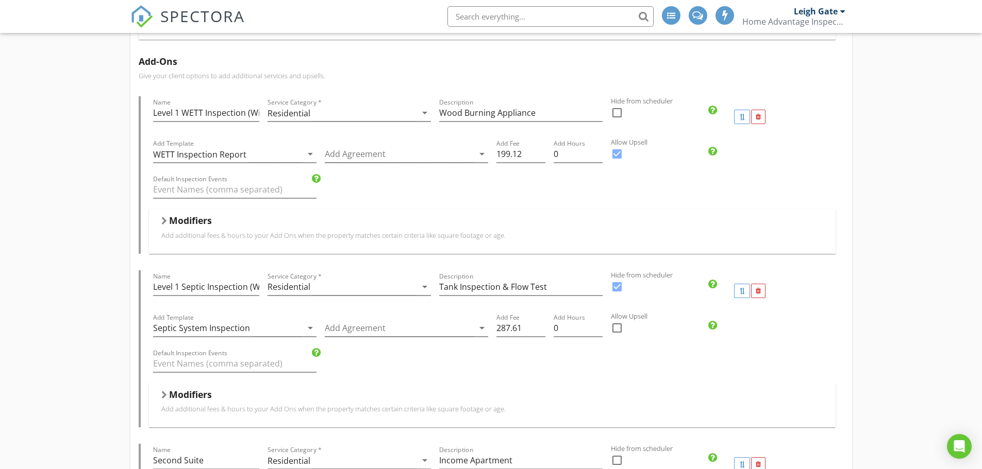
click at [160, 222] on div "Modifiers Add additional fees & hours to your Add Ons when the property matches…" at bounding box center [492, 231] width 686 height 45
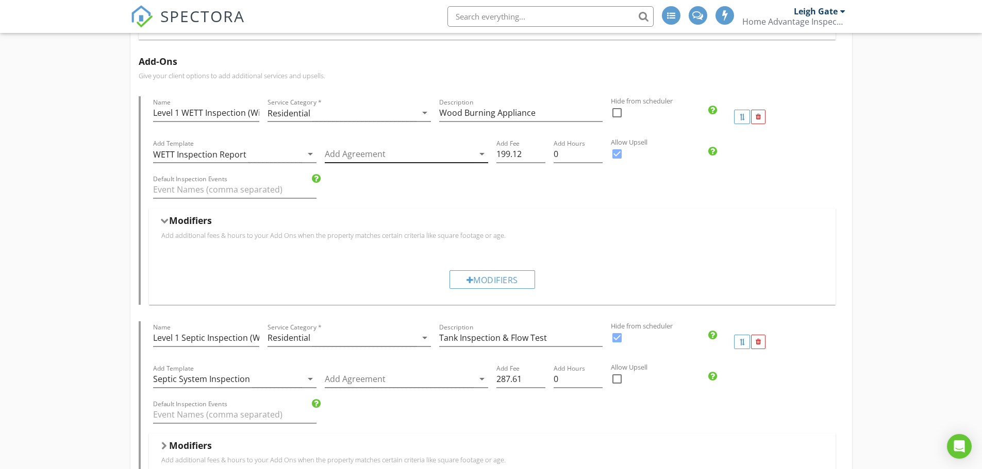
click at [363, 150] on div at bounding box center [399, 154] width 149 height 17
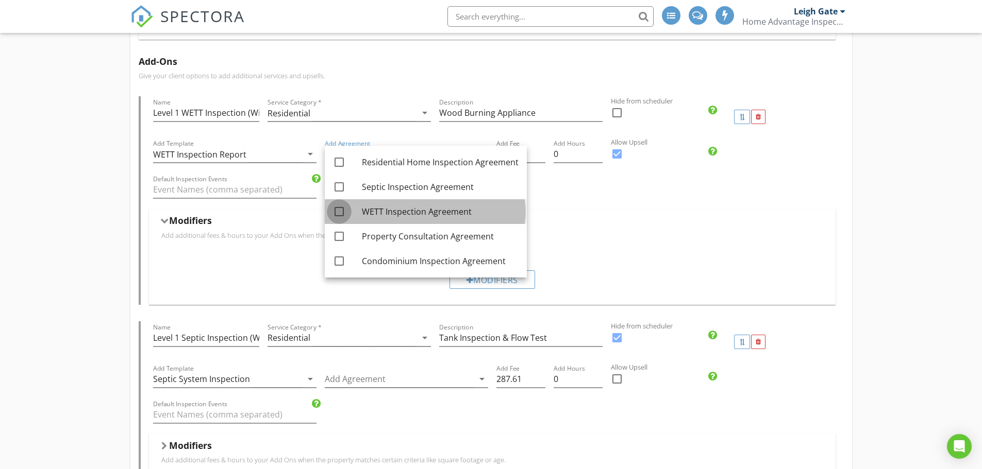
click at [341, 211] on div at bounding box center [339, 212] width 18 height 18
checkbox input "true"
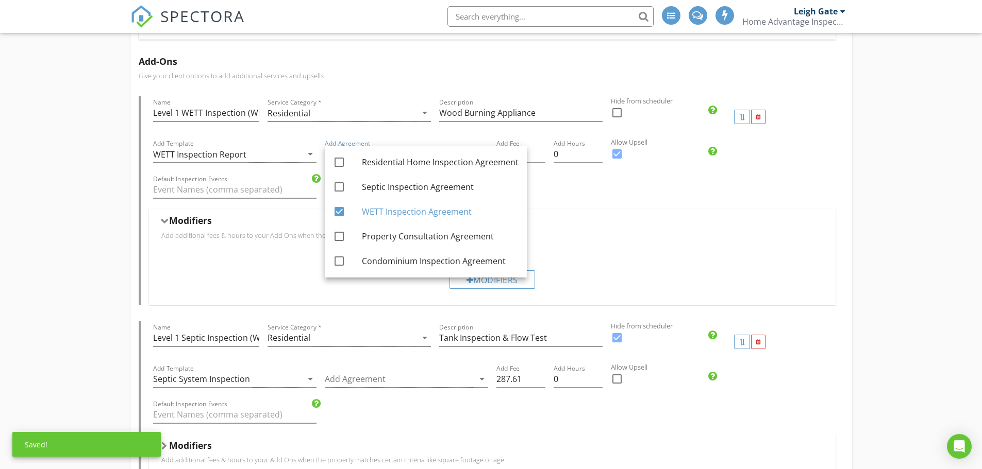
click at [73, 207] on div "Residential Home Inspection Name Residential Home Inspection Service Category *…" at bounding box center [491, 279] width 982 height 1607
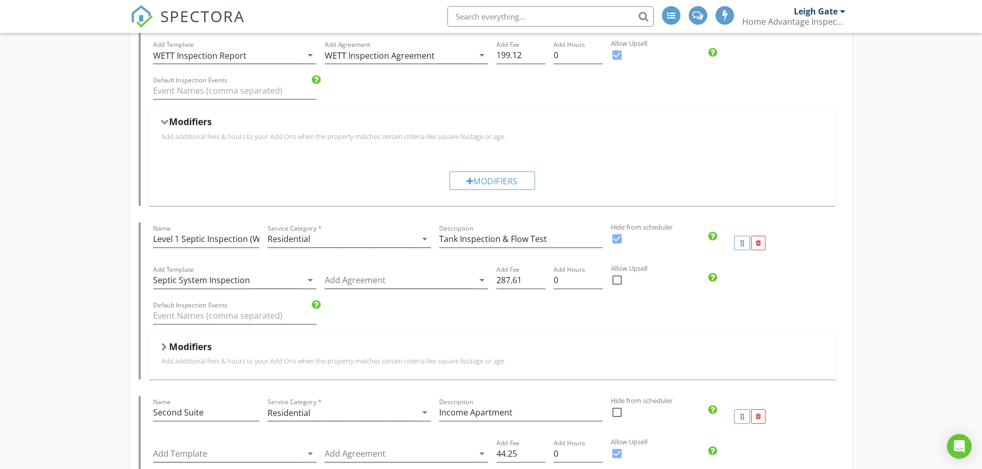
scroll to position [721, 0]
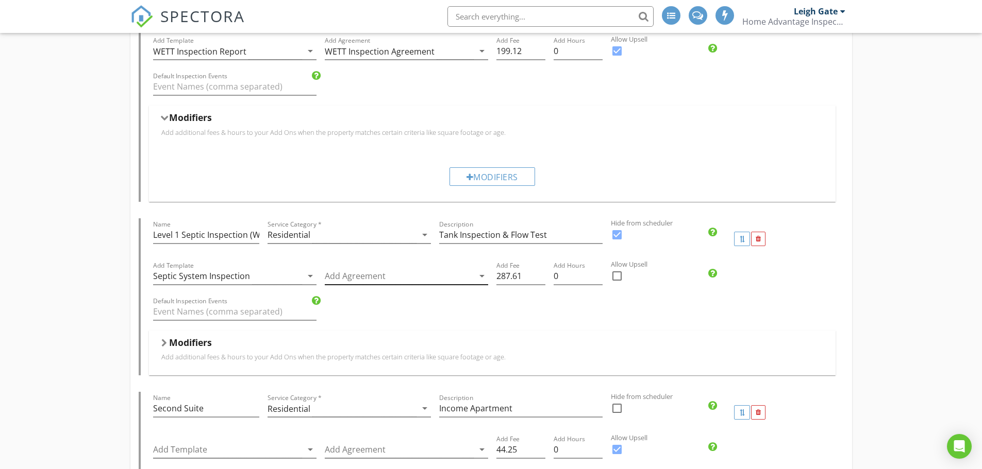
click at [358, 279] on div at bounding box center [399, 276] width 149 height 17
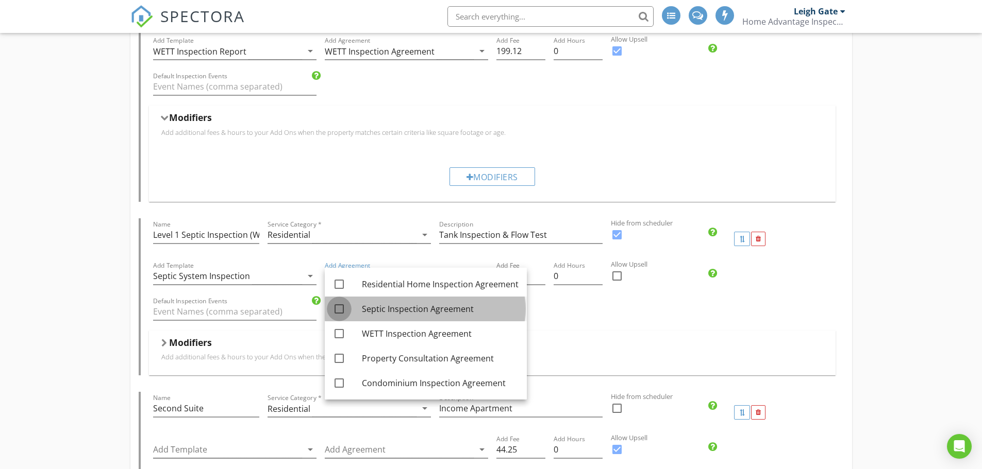
click at [341, 310] on div at bounding box center [339, 309] width 18 height 18
checkbox input "true"
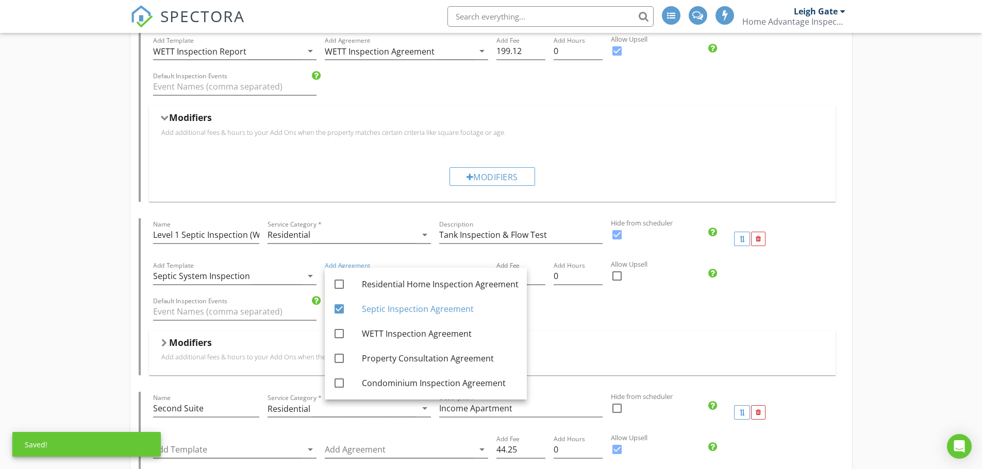
click at [80, 291] on div "Residential Home Inspection Name Residential Home Inspection Service Category *…" at bounding box center [491, 176] width 982 height 1607
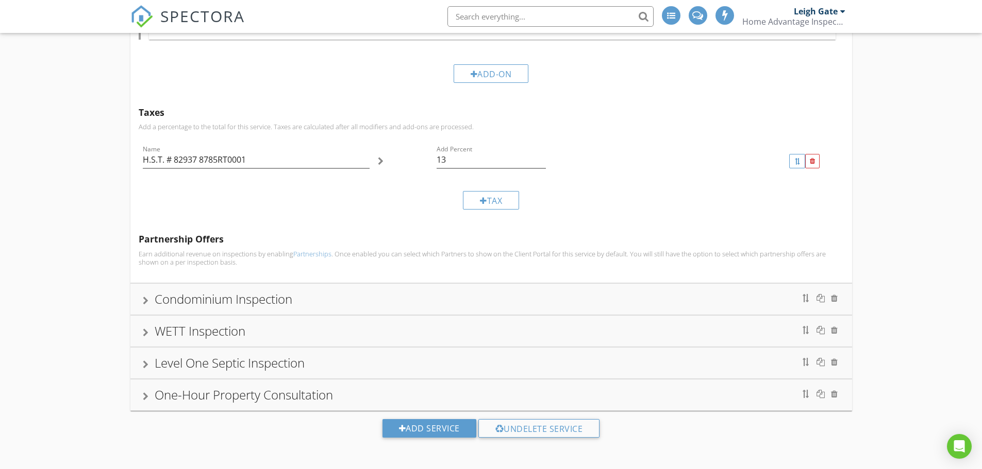
scroll to position [1233, 0]
click at [150, 331] on div "WETT Inspection" at bounding box center [491, 330] width 697 height 19
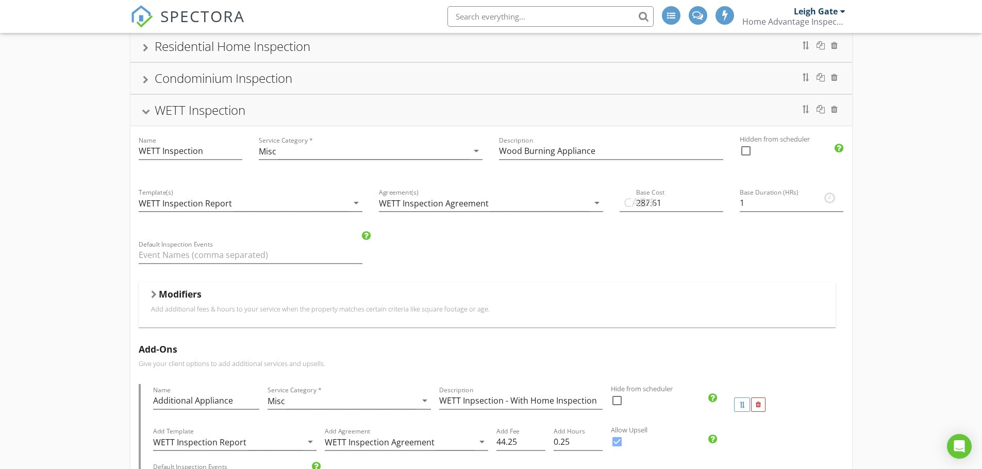
scroll to position [183, 0]
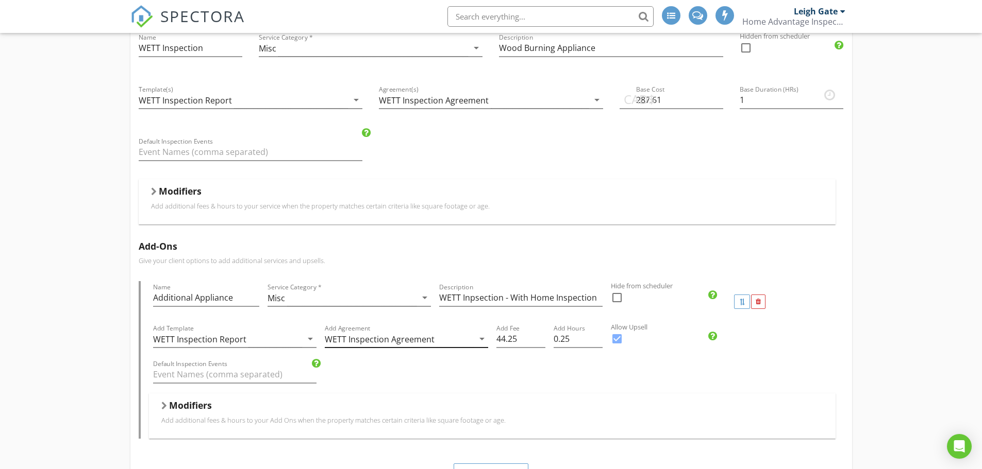
click at [395, 339] on div "WETT Inspection Agreement" at bounding box center [380, 339] width 110 height 9
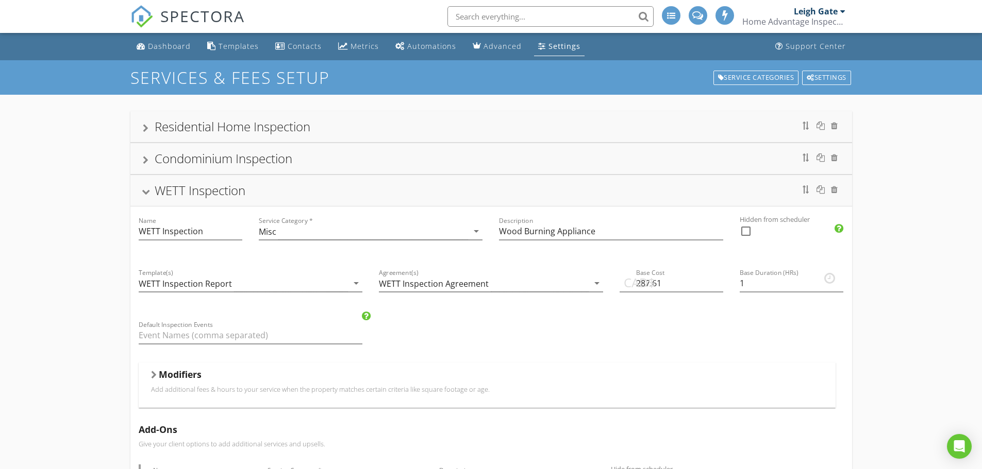
scroll to position [206, 0]
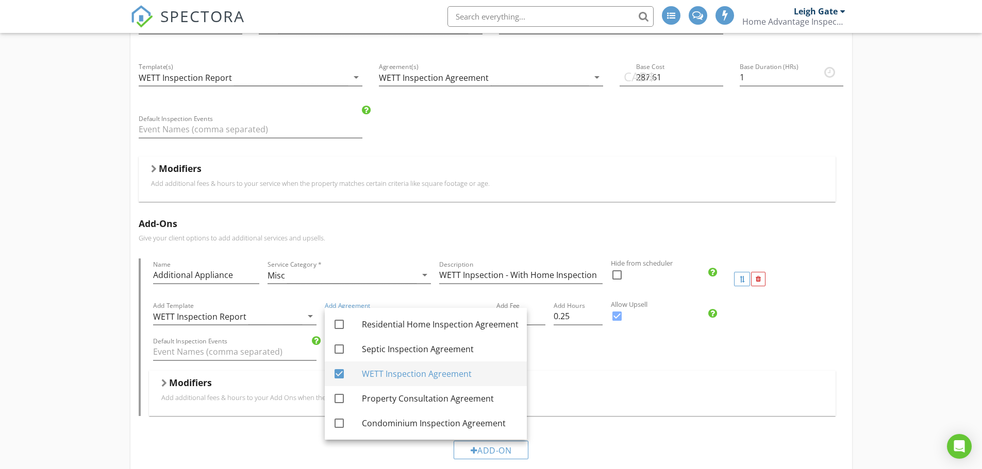
click at [344, 373] on div at bounding box center [339, 374] width 18 height 18
checkbox input "false"
click at [66, 325] on div "Residential Home Inspection Name Residential Home Inspection Service Category *…" at bounding box center [491, 336] width 982 height 894
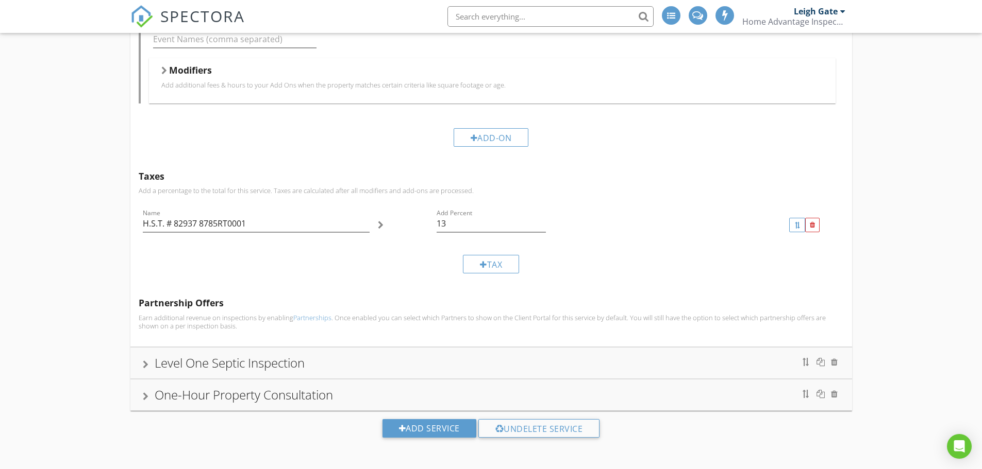
scroll to position [520, 0]
click at [144, 362] on div at bounding box center [146, 364] width 6 height 8
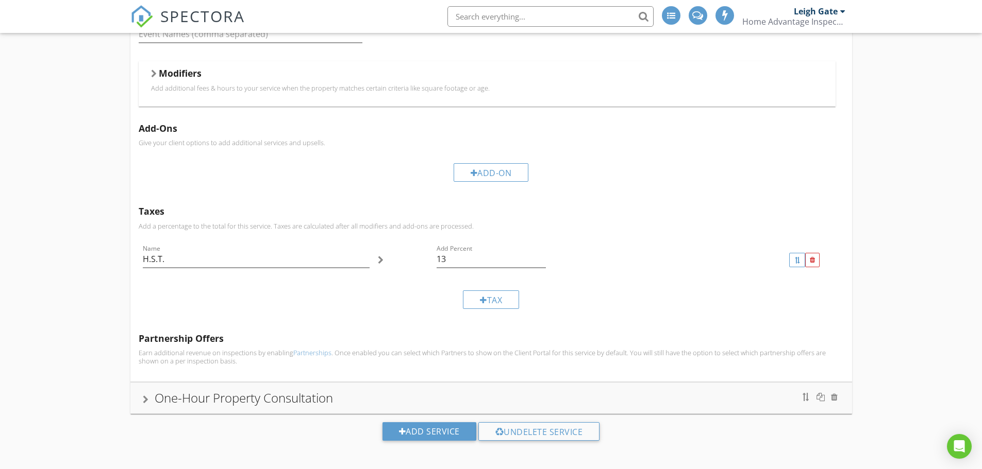
scroll to position [338, 0]
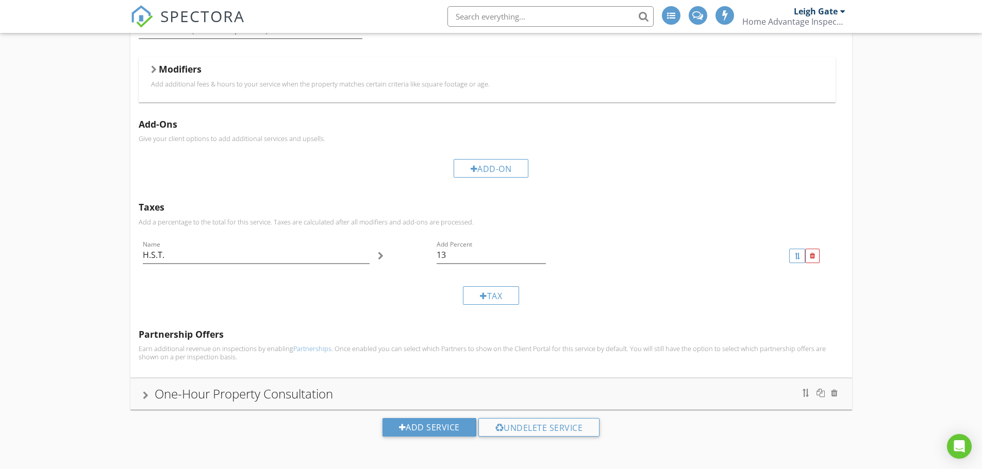
click at [146, 394] on div at bounding box center [146, 396] width 6 height 8
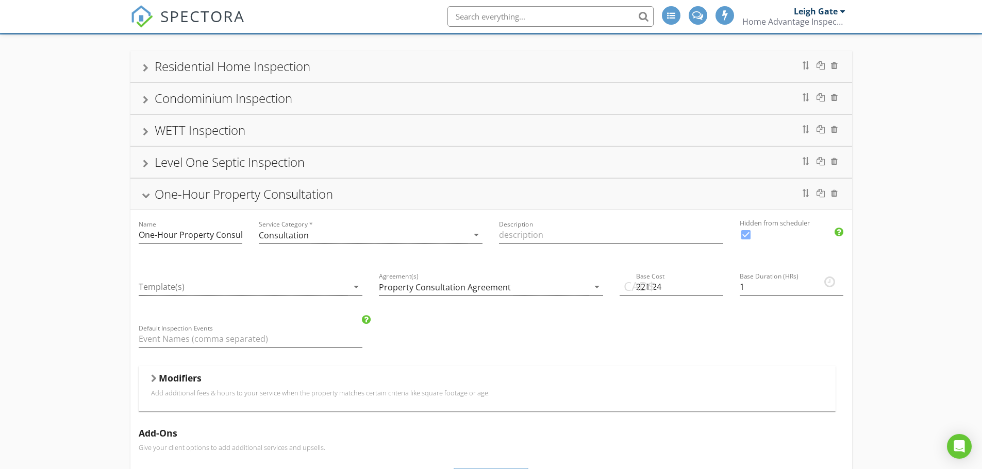
scroll to position [204, 0]
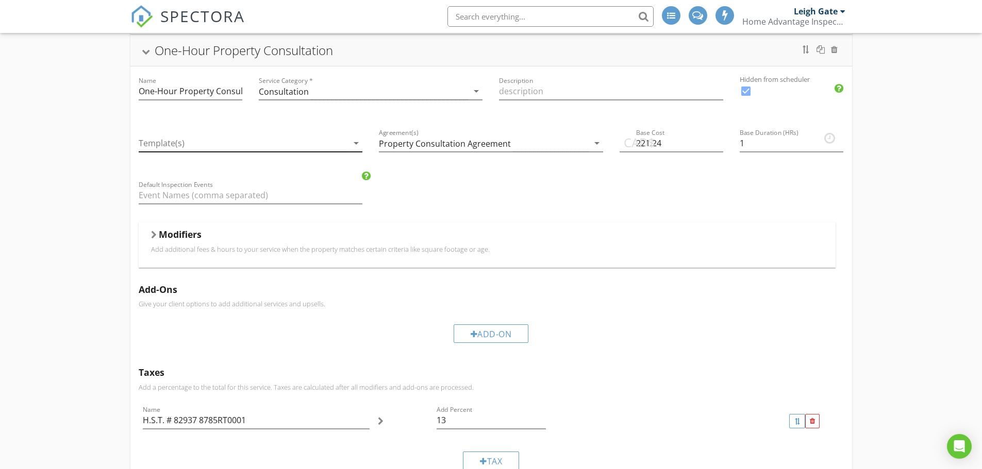
click at [144, 146] on div at bounding box center [244, 143] width 210 height 17
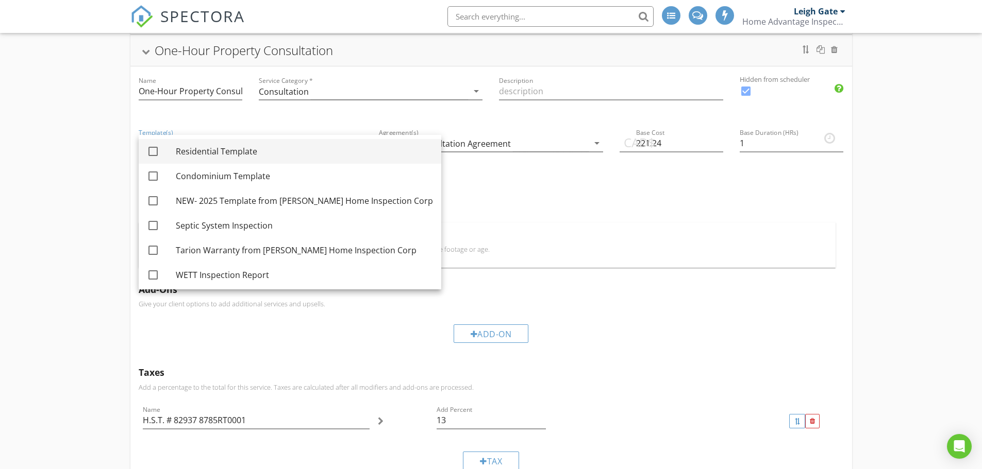
click at [200, 150] on div "Residential Template" at bounding box center [304, 151] width 257 height 12
checkbox input "true"
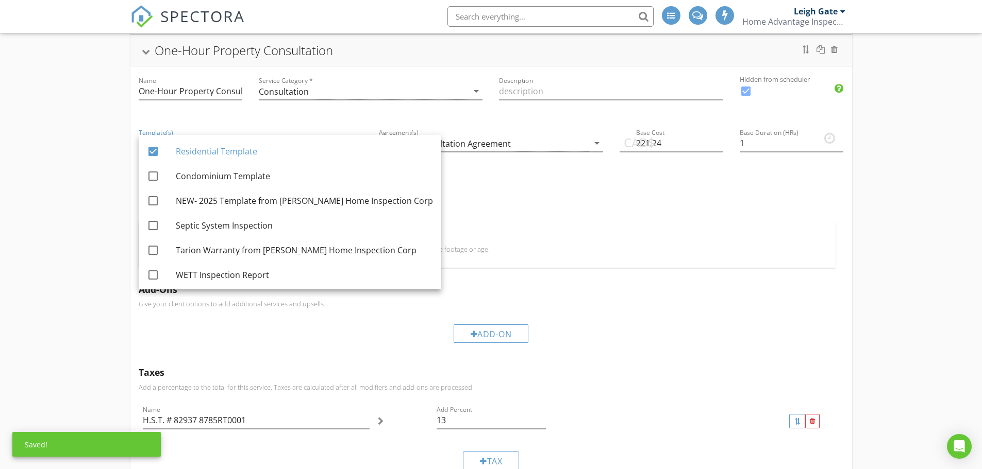
click at [63, 145] on div "Residential Home Inspection Name Residential Home Inspection Service Category *…" at bounding box center [491, 247] width 982 height 712
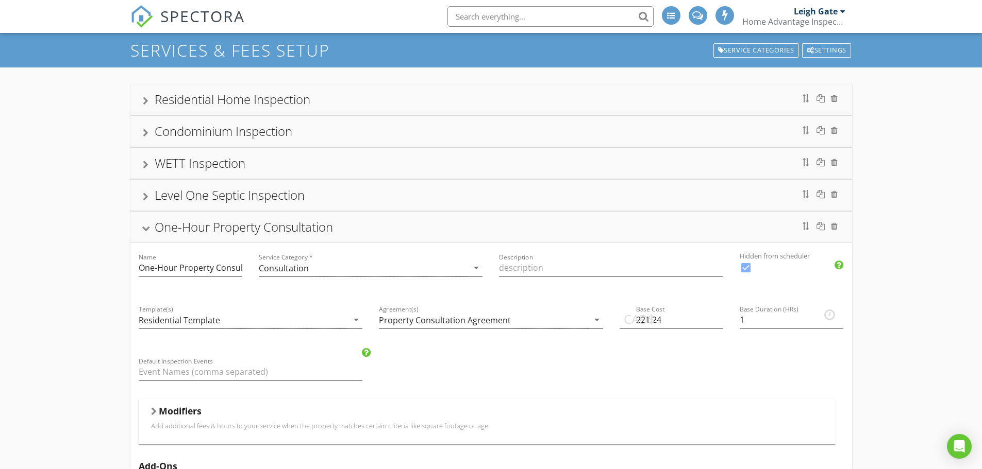
scroll to position [0, 0]
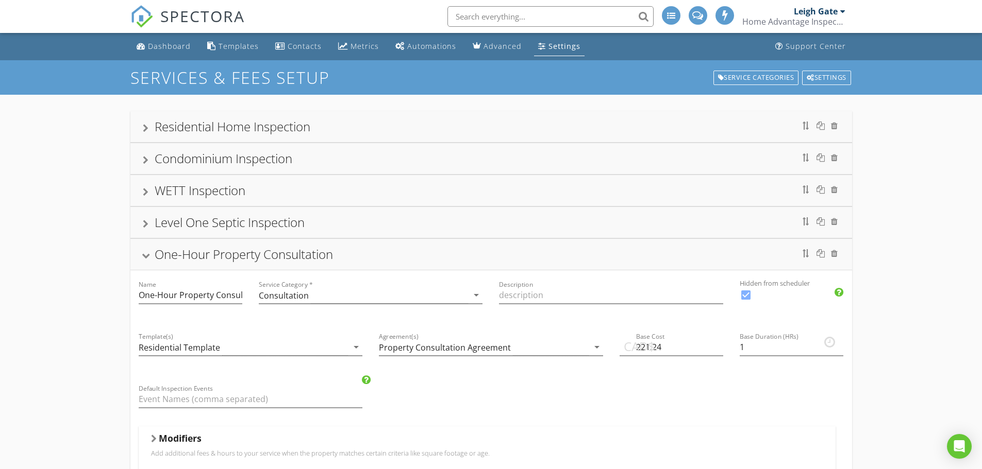
click at [146, 159] on div at bounding box center [146, 160] width 6 height 8
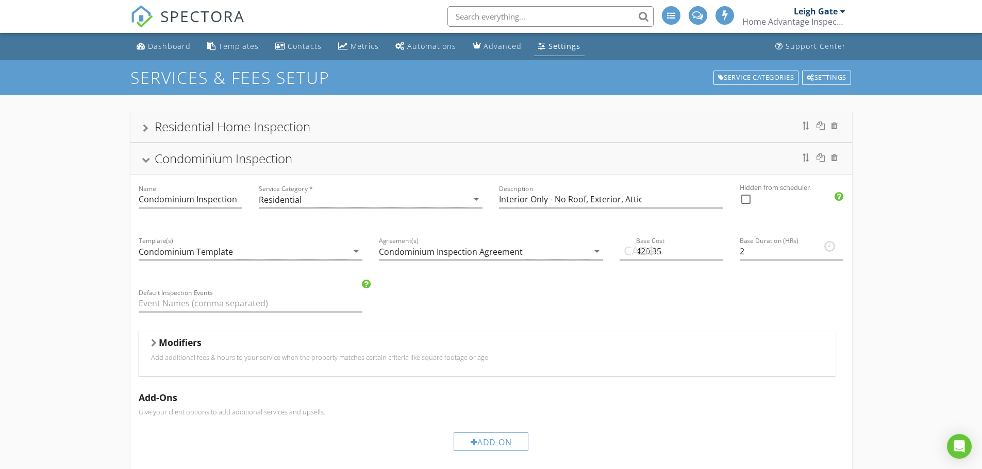
click at [152, 346] on div at bounding box center [154, 343] width 6 height 8
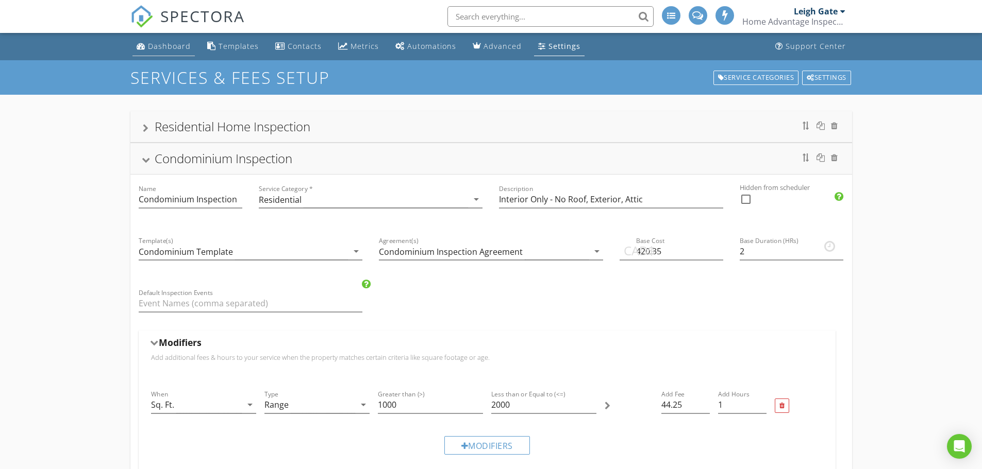
click at [166, 42] on div "Dashboard" at bounding box center [169, 46] width 43 height 10
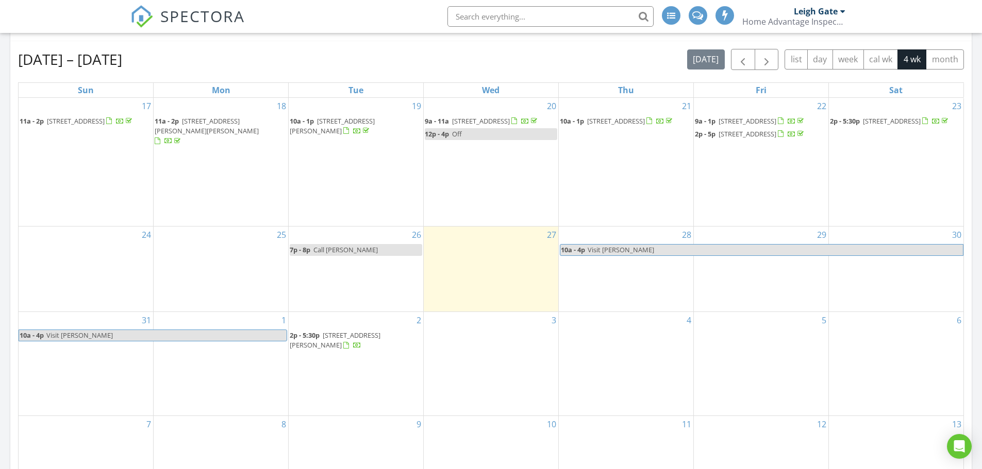
scroll to position [449, 0]
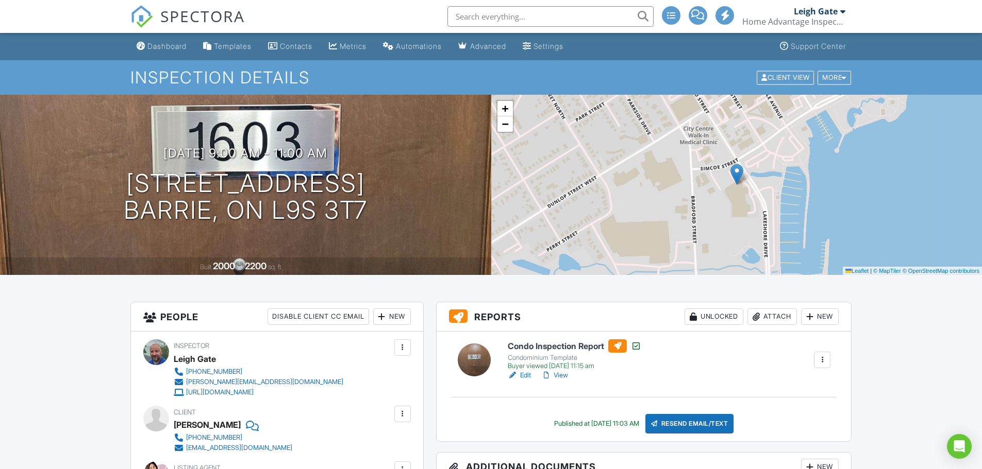
click at [162, 44] on div "Dashboard" at bounding box center [166, 46] width 39 height 9
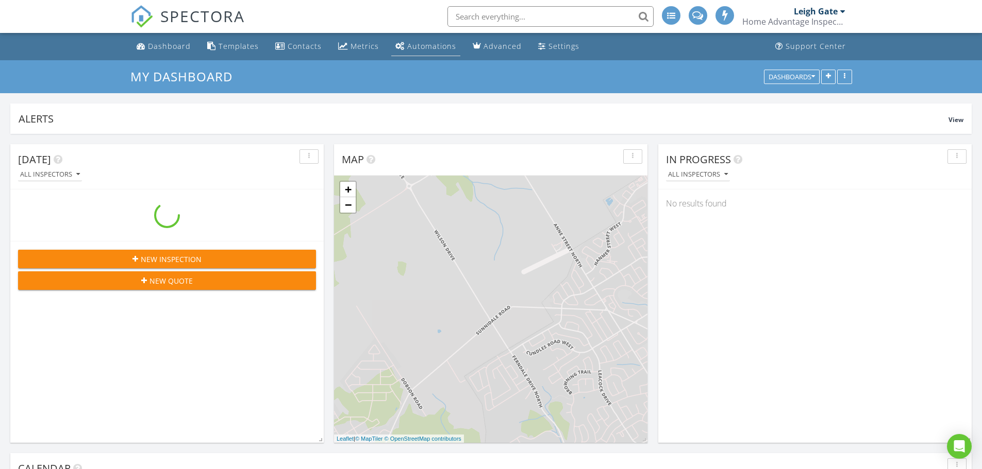
scroll to position [954, 998]
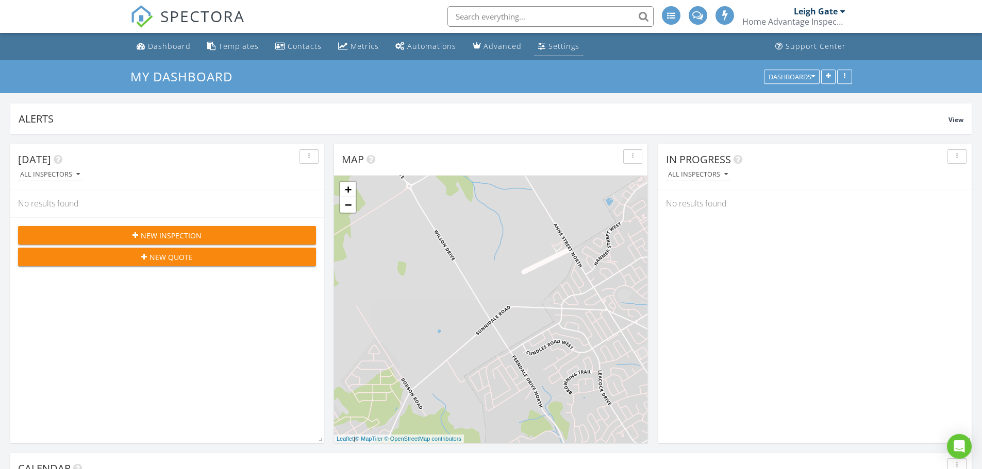
click at [559, 40] on link "Settings" at bounding box center [558, 46] width 49 height 19
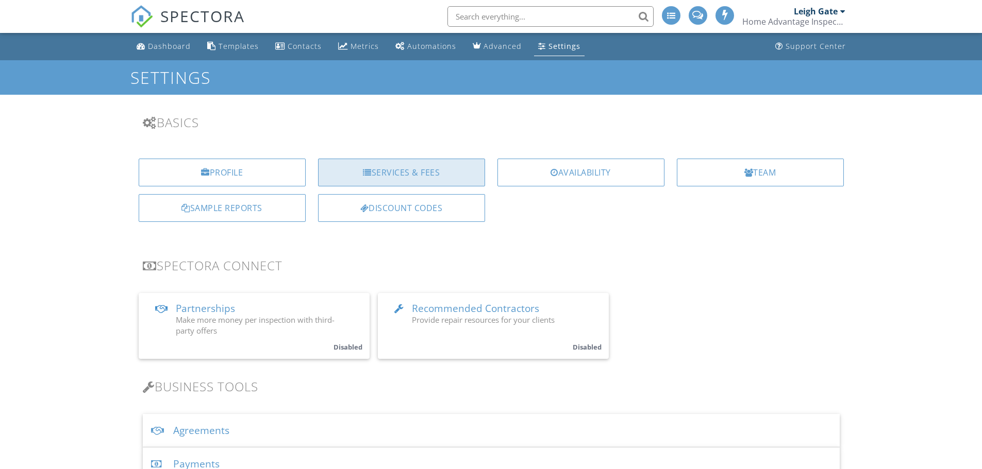
click at [426, 176] on div "Services & Fees" at bounding box center [401, 173] width 167 height 28
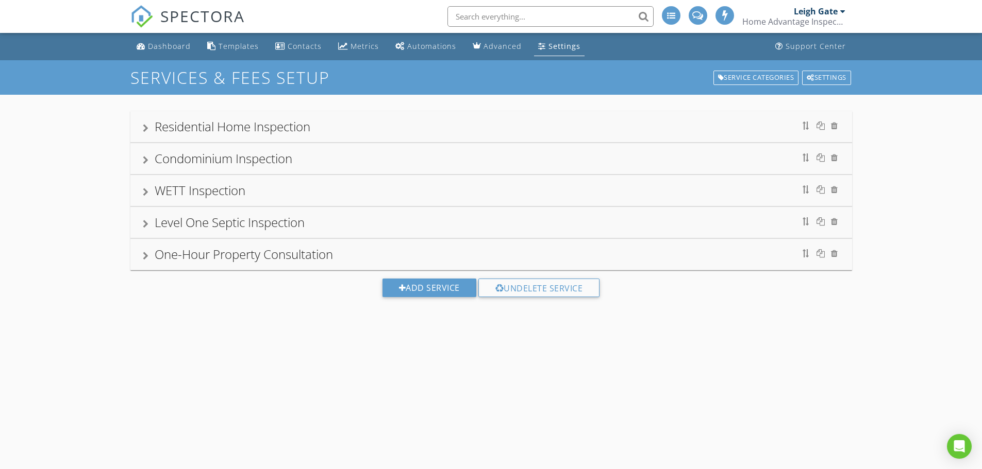
click at [150, 158] on div "Condominium Inspection" at bounding box center [491, 158] width 697 height 19
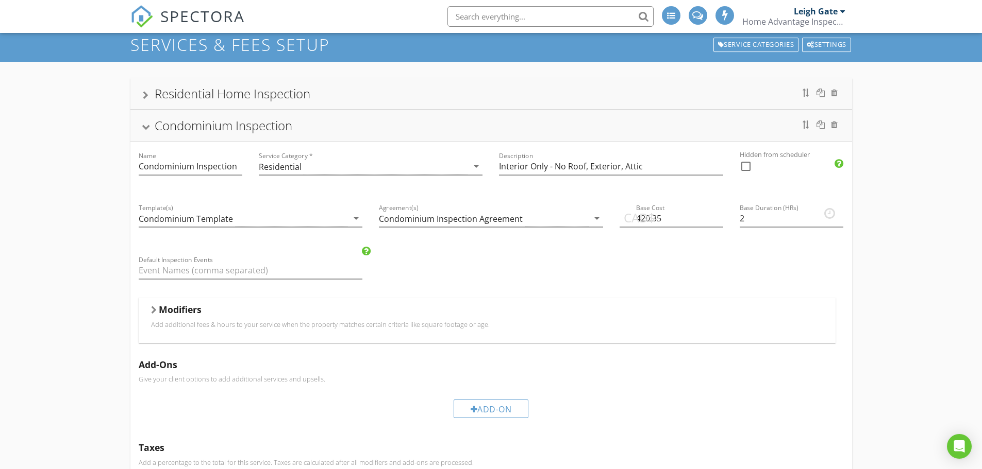
scroll to position [52, 0]
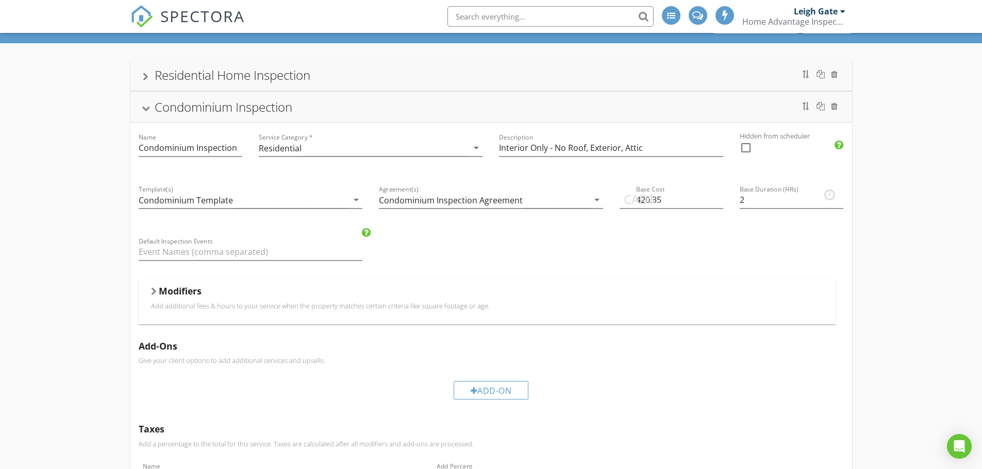
click at [157, 293] on div "Modifiers" at bounding box center [487, 293] width 672 height 16
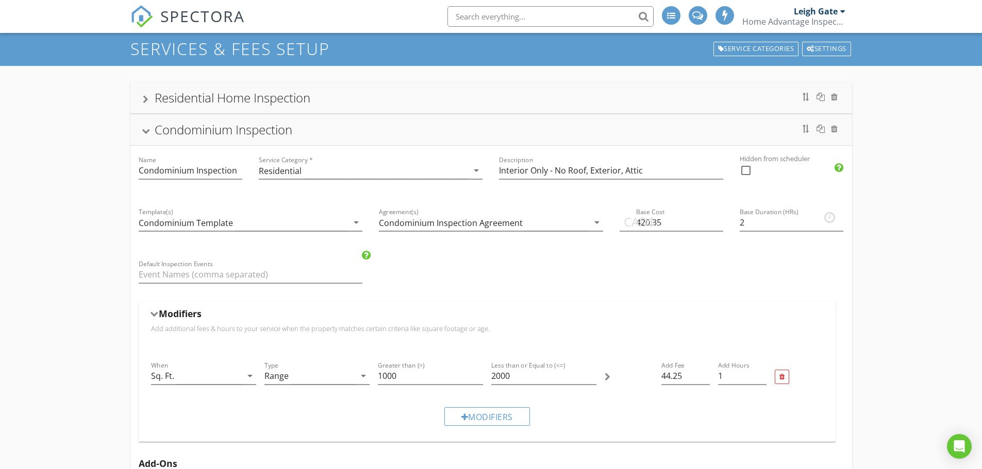
scroll to position [0, 0]
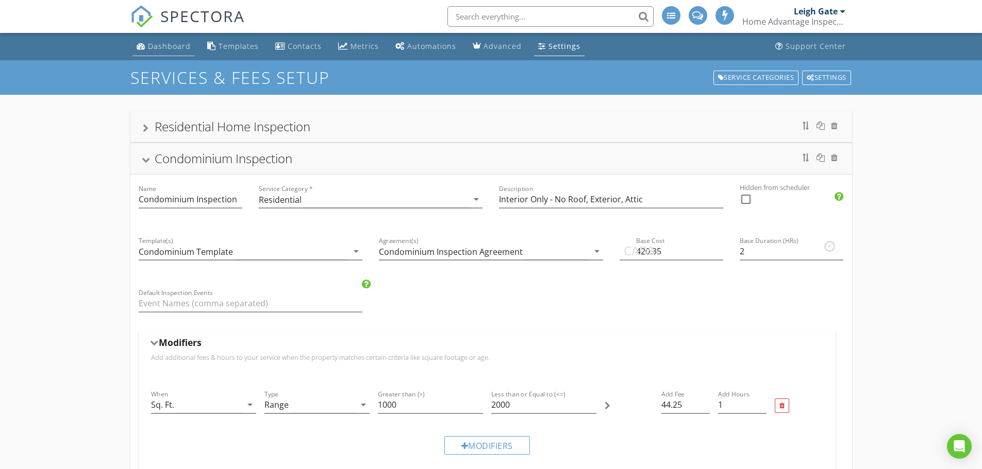
click at [171, 47] on div "Dashboard" at bounding box center [169, 46] width 43 height 10
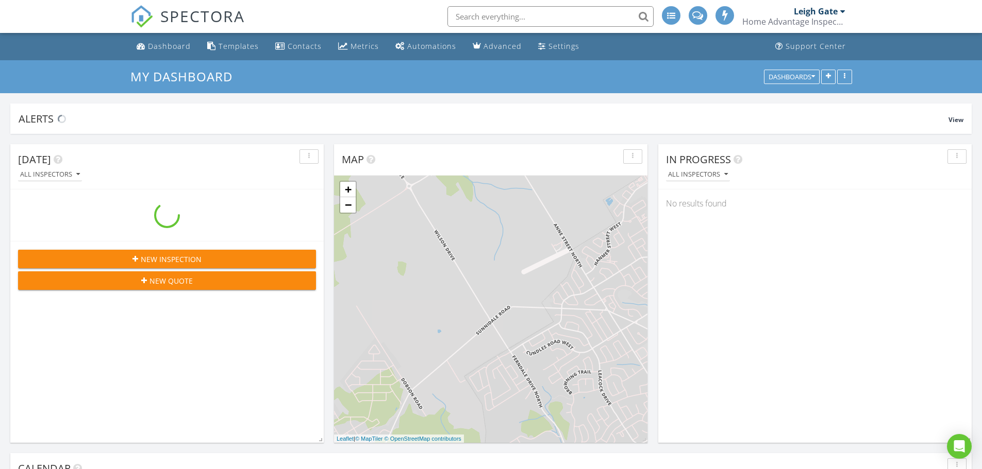
scroll to position [954, 998]
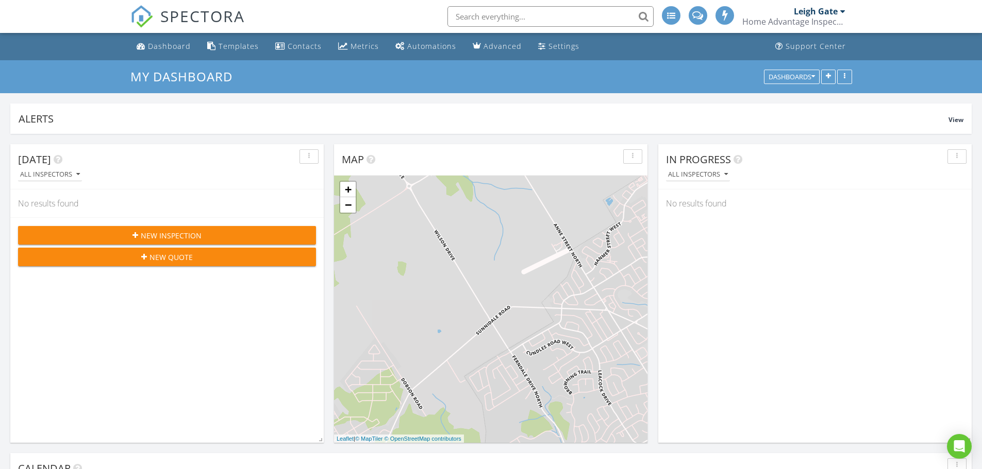
click at [809, 22] on div "Home Advantage Inspections" at bounding box center [793, 21] width 103 height 10
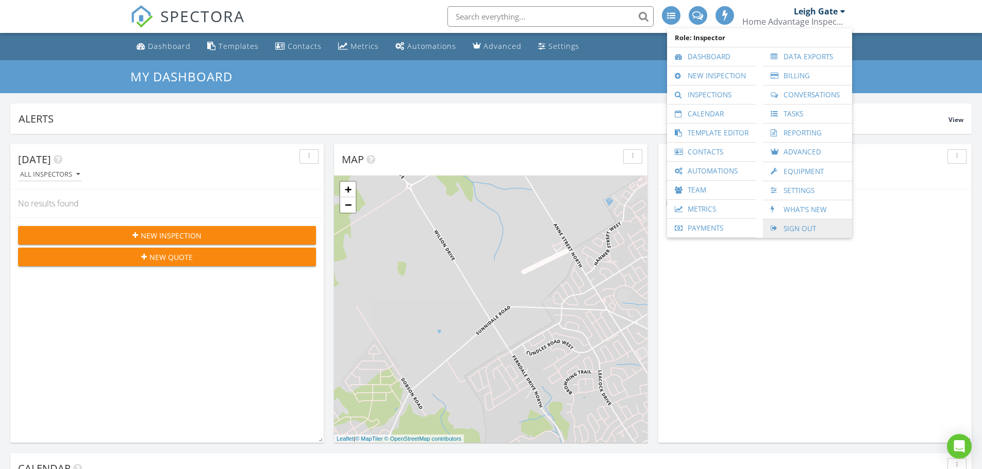
click at [790, 230] on link "Sign Out" at bounding box center [807, 229] width 79 height 19
